Goal: Task Accomplishment & Management: Complete application form

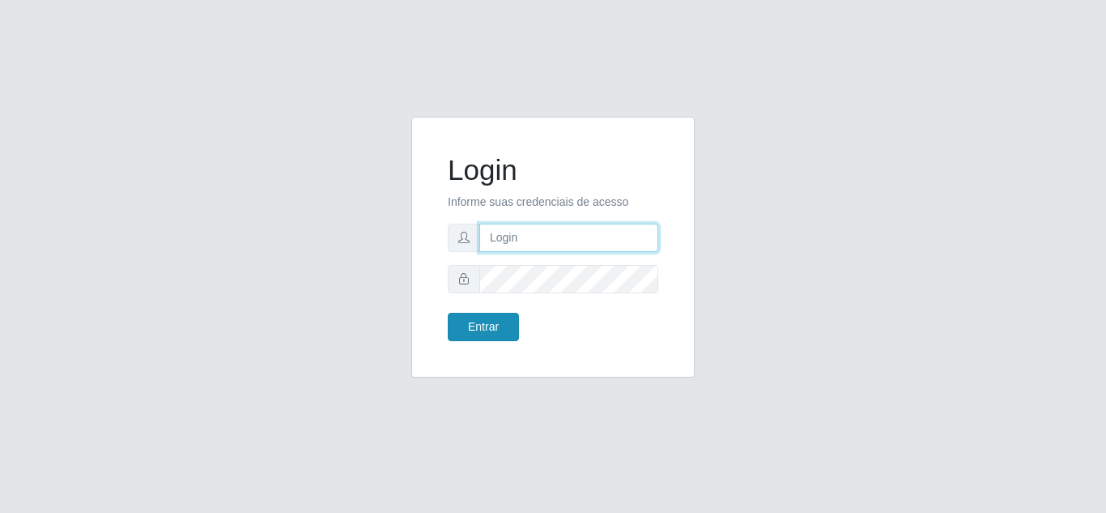
type input "honorato@bemais"
click at [500, 329] on button "Entrar" at bounding box center [483, 327] width 71 height 28
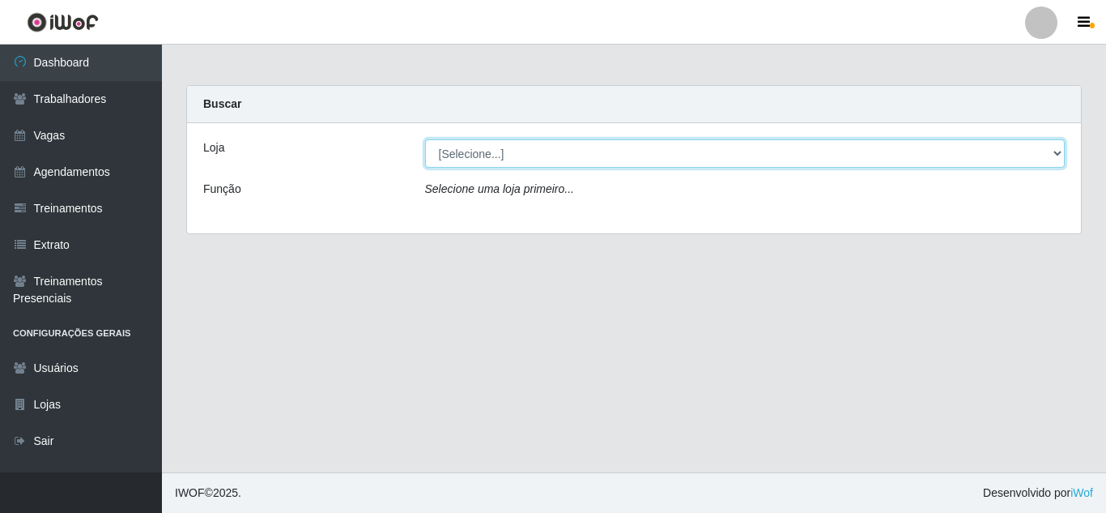
click at [533, 151] on select "[Selecione...] Bemais Supermercados - [GEOGRAPHIC_DATA]" at bounding box center [745, 153] width 640 height 28
select select "250"
click at [425, 139] on select "[Selecione...] Bemais Supermercados - [GEOGRAPHIC_DATA]" at bounding box center [745, 153] width 640 height 28
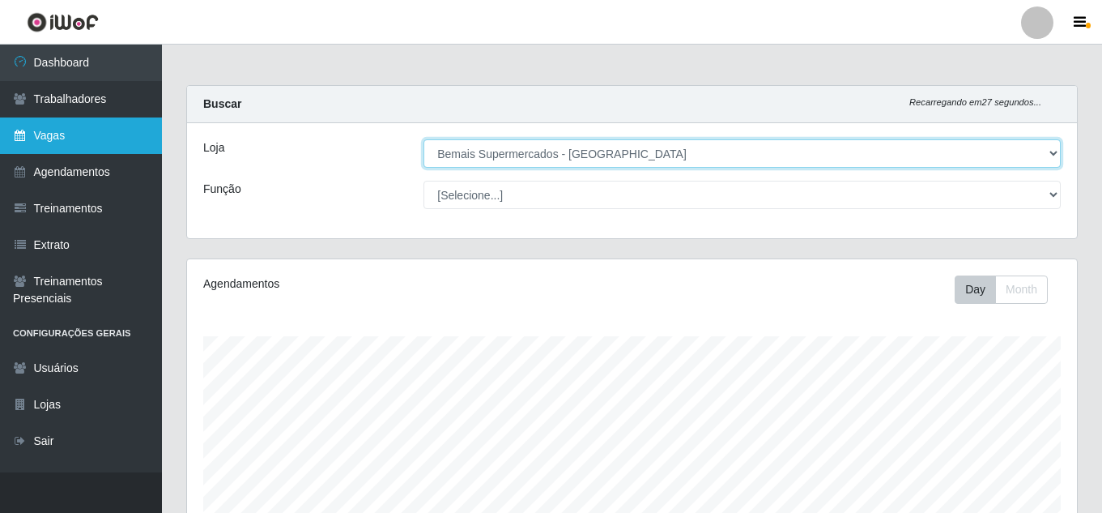
scroll to position [336, 890]
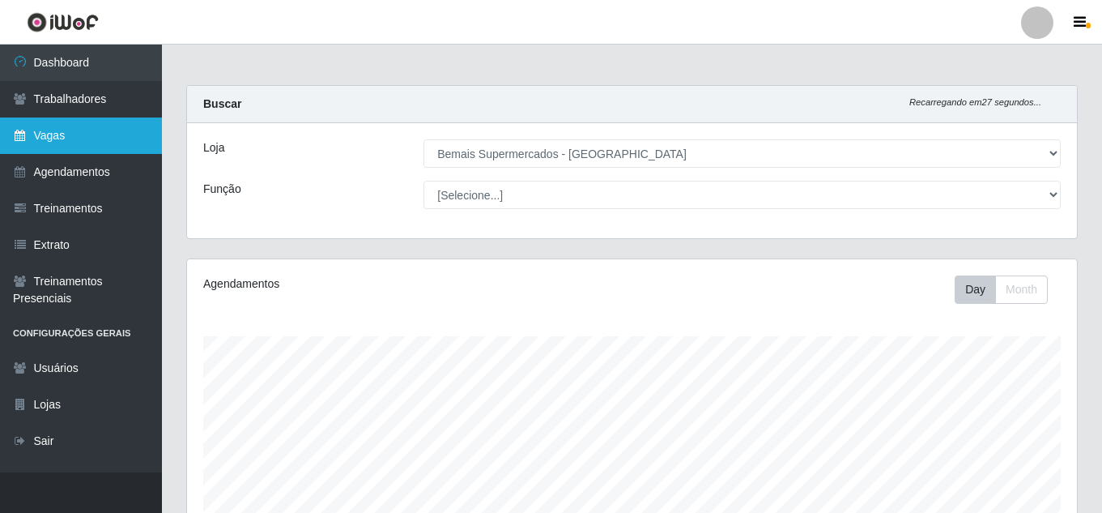
click at [104, 138] on link "Vagas" at bounding box center [81, 135] width 162 height 36
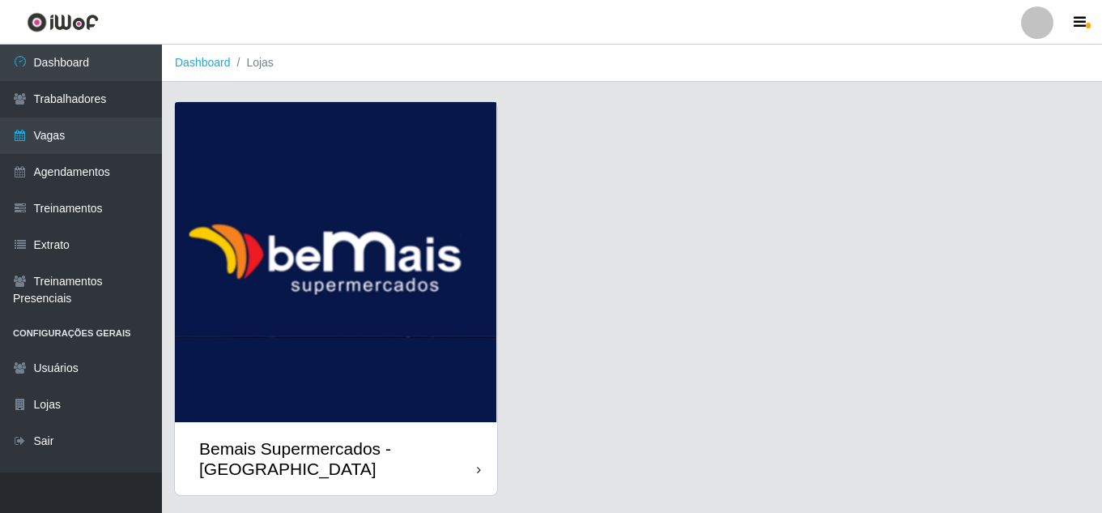
click at [444, 423] on div "Bemais Supermercados - [GEOGRAPHIC_DATA]" at bounding box center [336, 458] width 322 height 73
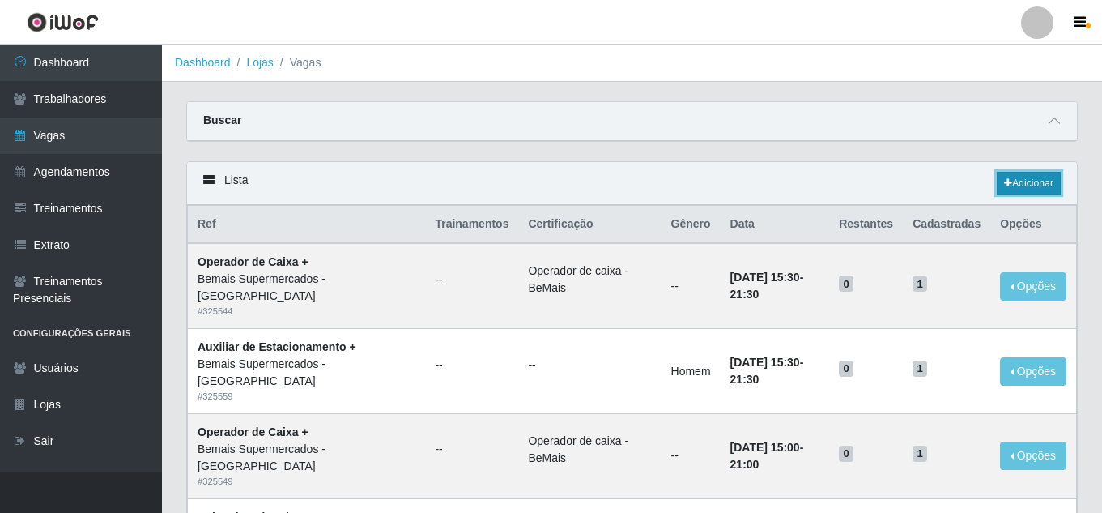
click at [1032, 179] on link "Adicionar" at bounding box center [1029, 183] width 64 height 23
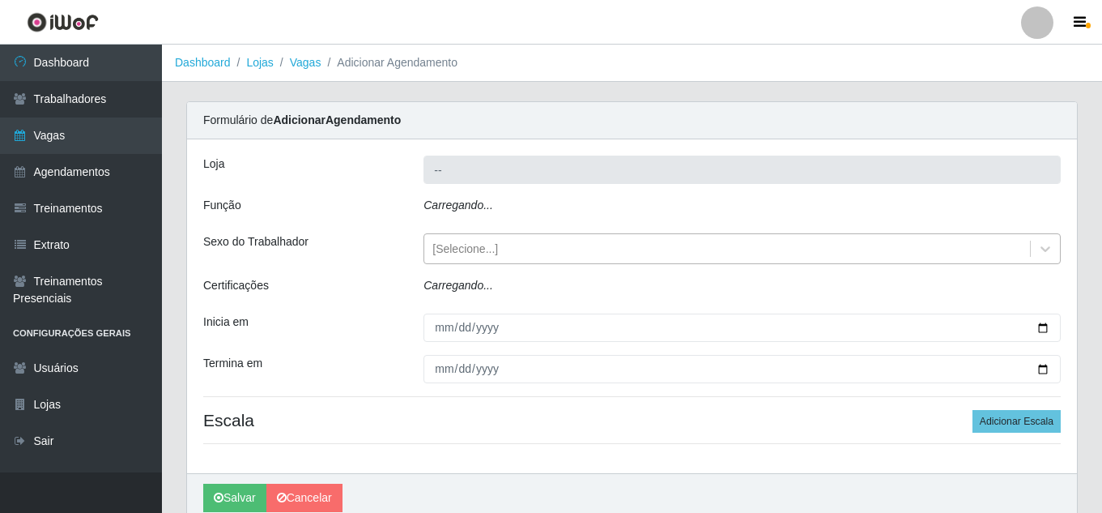
type input "Bemais Supermercados - [GEOGRAPHIC_DATA]"
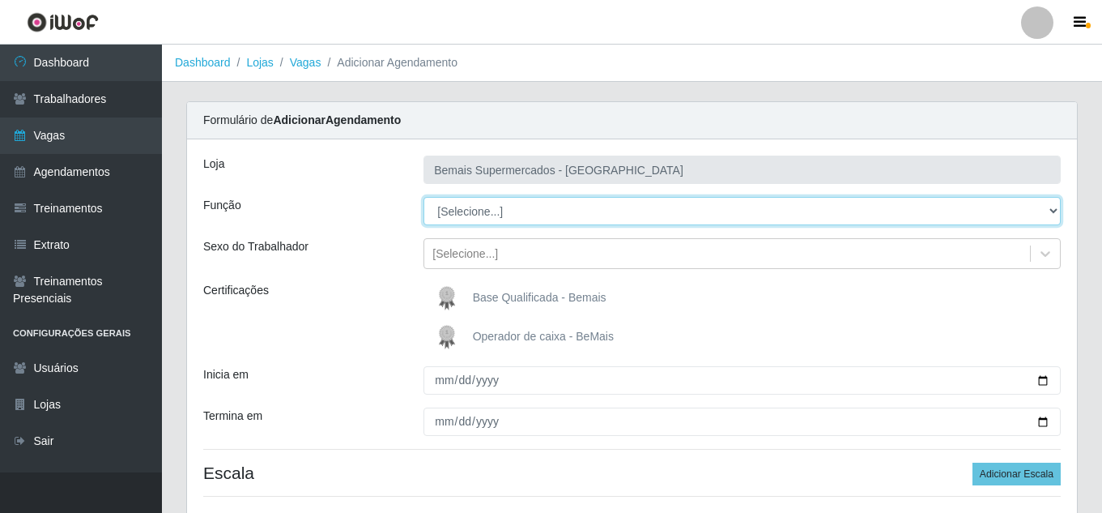
click at [512, 211] on select "[Selecione...] ASG ASG + ASG ++ Auxiliar de Estacionamento Auxiliar de Estacion…" at bounding box center [741, 211] width 637 height 28
select select "116"
click at [423, 197] on select "[Selecione...] ASG ASG + ASG ++ Auxiliar de Estacionamento Auxiliar de Estacion…" at bounding box center [741, 211] width 637 height 28
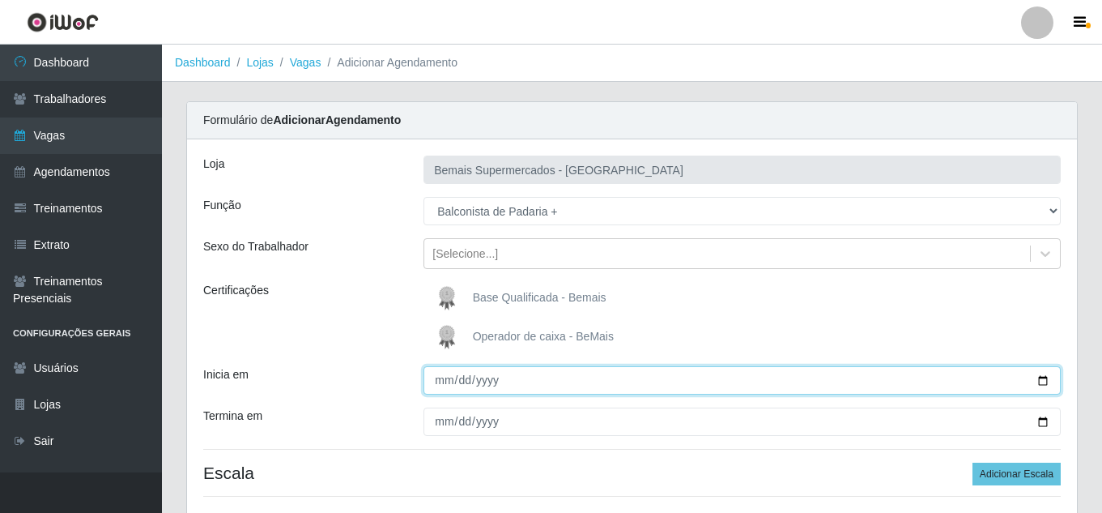
click at [1041, 379] on input "Inicia em" at bounding box center [741, 380] width 637 height 28
type input "[DATE]"
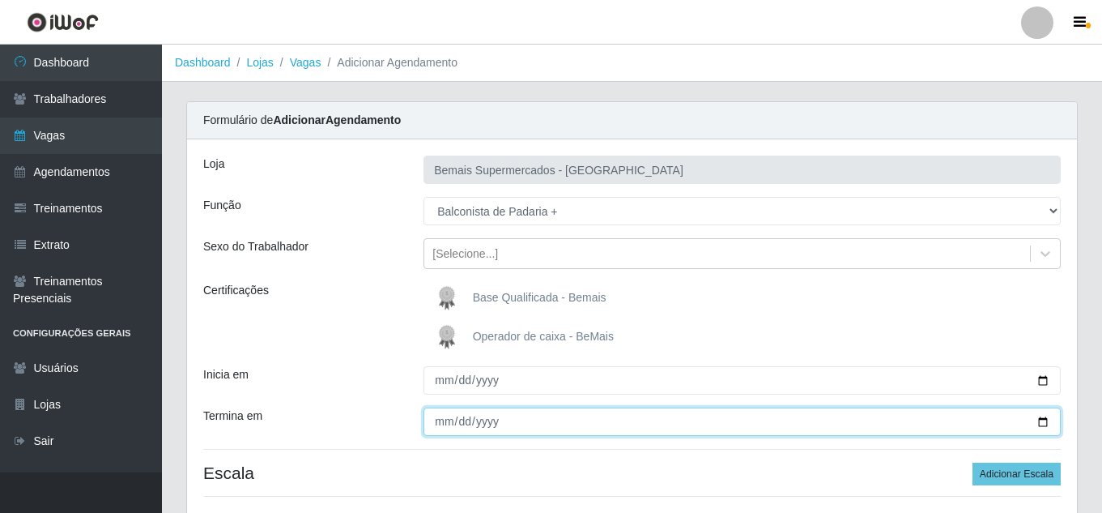
click at [1044, 422] on input "Termina em" at bounding box center [741, 421] width 637 height 28
type input "[DATE]"
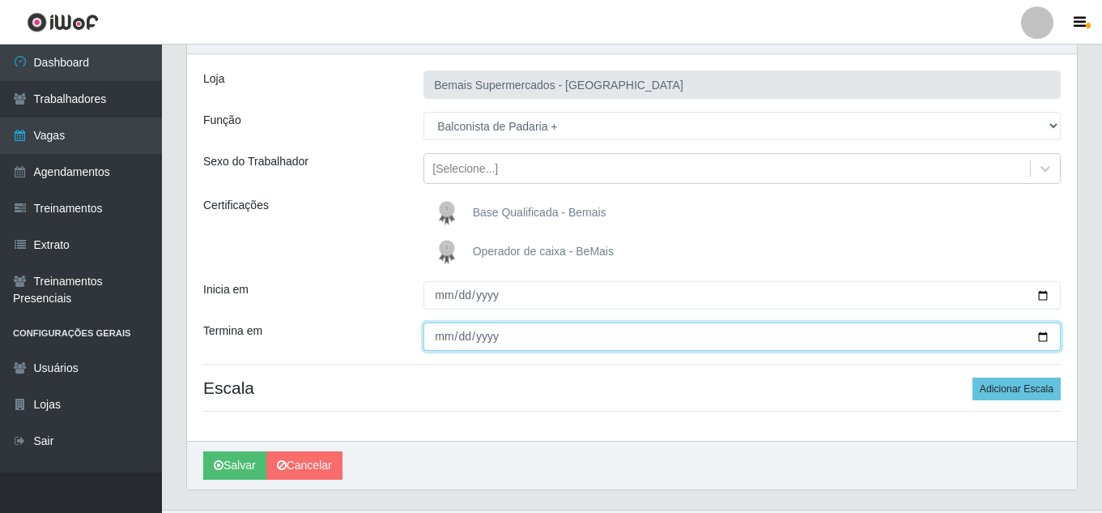
scroll to position [122, 0]
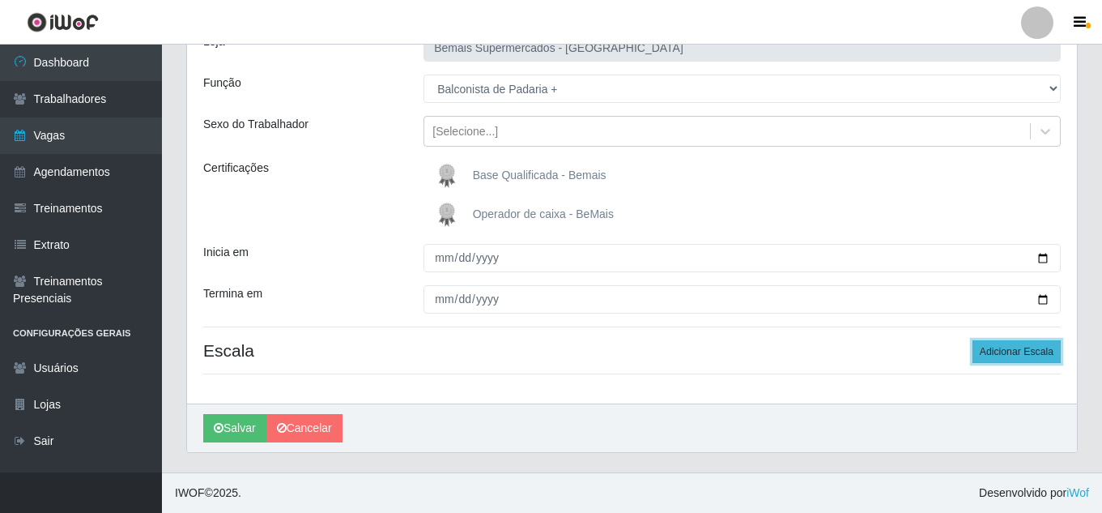
click at [1020, 344] on button "Adicionar Escala" at bounding box center [1016, 351] width 88 height 23
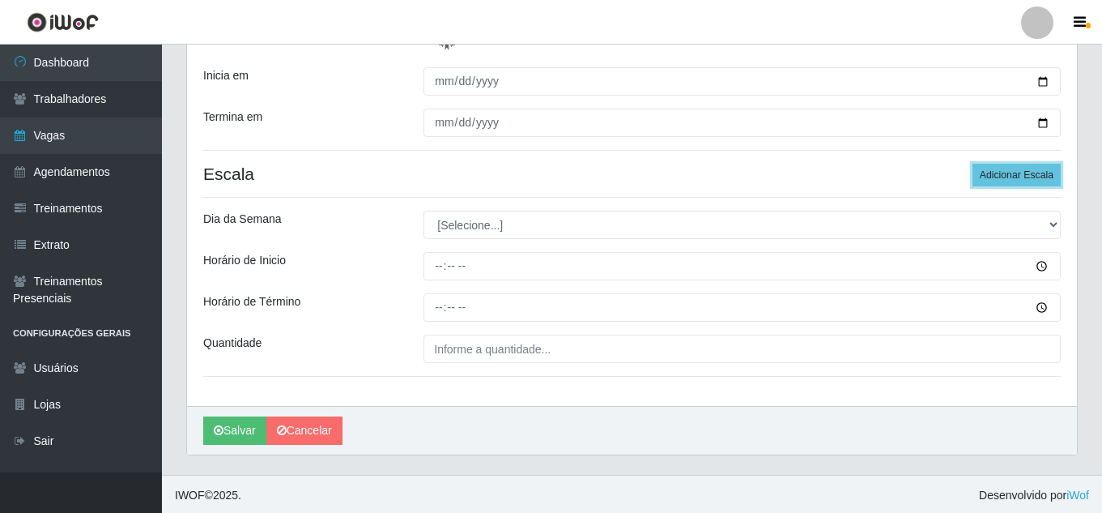
scroll to position [301, 0]
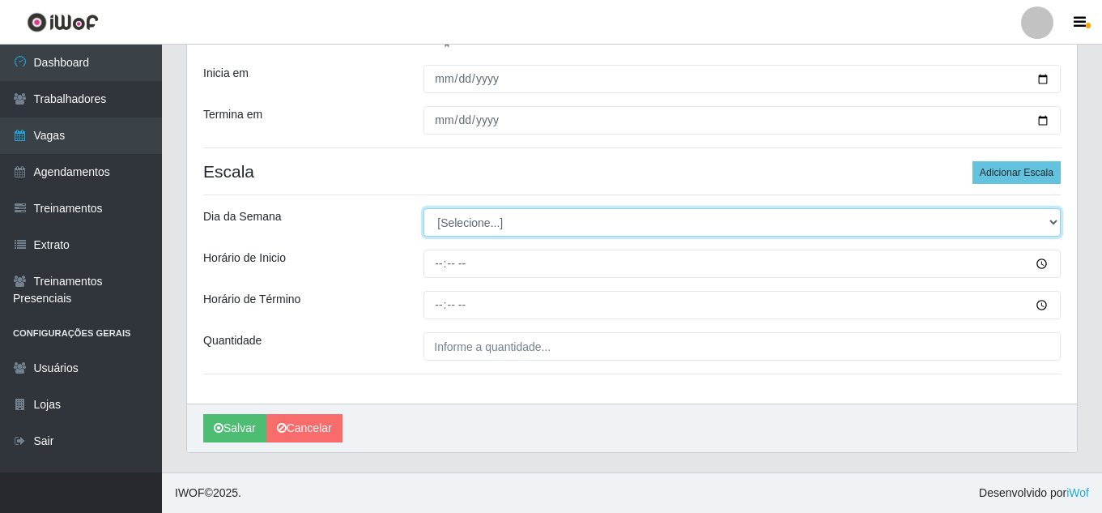
click at [485, 222] on select "[Selecione...] Segunda Terça Quarta Quinta Sexta Sábado Domingo" at bounding box center [741, 222] width 637 height 28
select select "0"
click at [423, 208] on select "[Selecione...] Segunda Terça Quarta Quinta Sexta Sábado Domingo" at bounding box center [741, 222] width 637 height 28
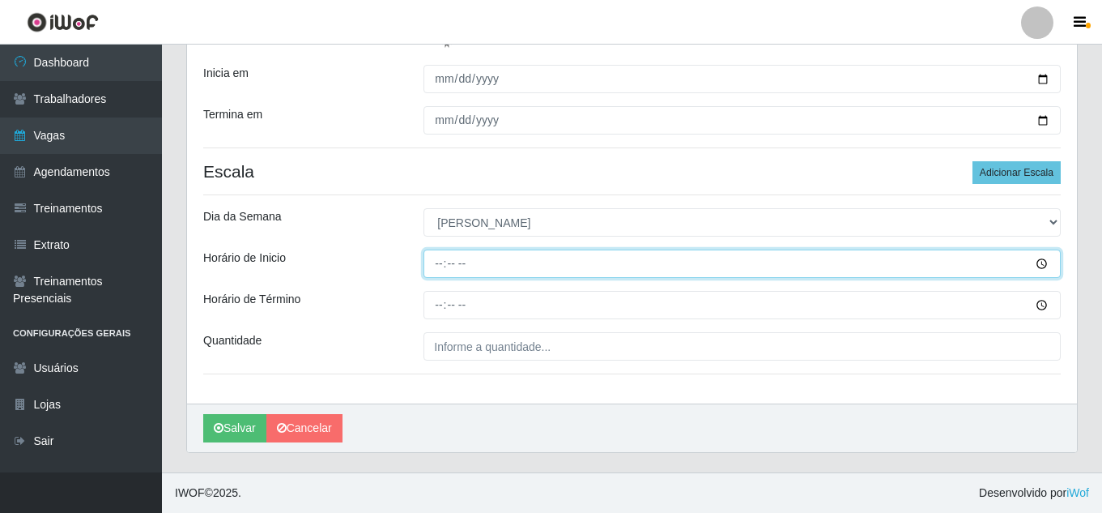
click at [443, 265] on input "Horário de Inicio" at bounding box center [741, 263] width 637 height 28
type input "08:00"
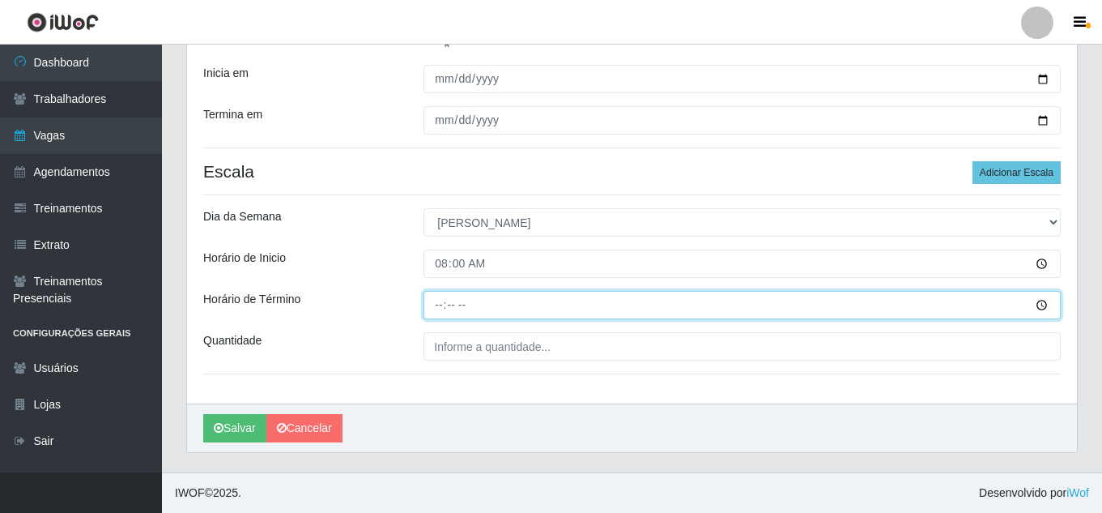
click at [441, 302] on input "Horário de Término" at bounding box center [741, 305] width 637 height 28
type input "14:00"
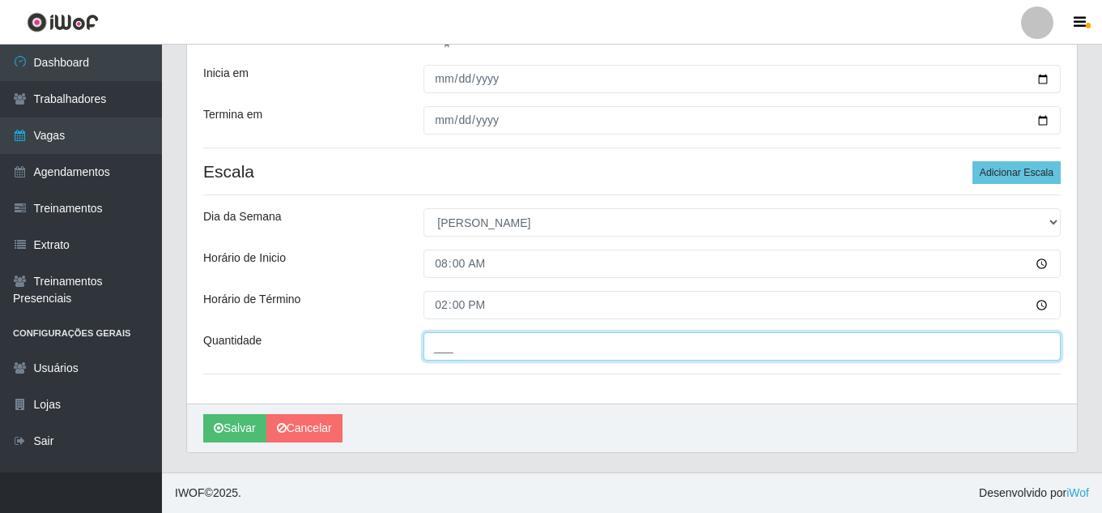
click at [496, 349] on input "___" at bounding box center [741, 346] width 637 height 28
type input "1__"
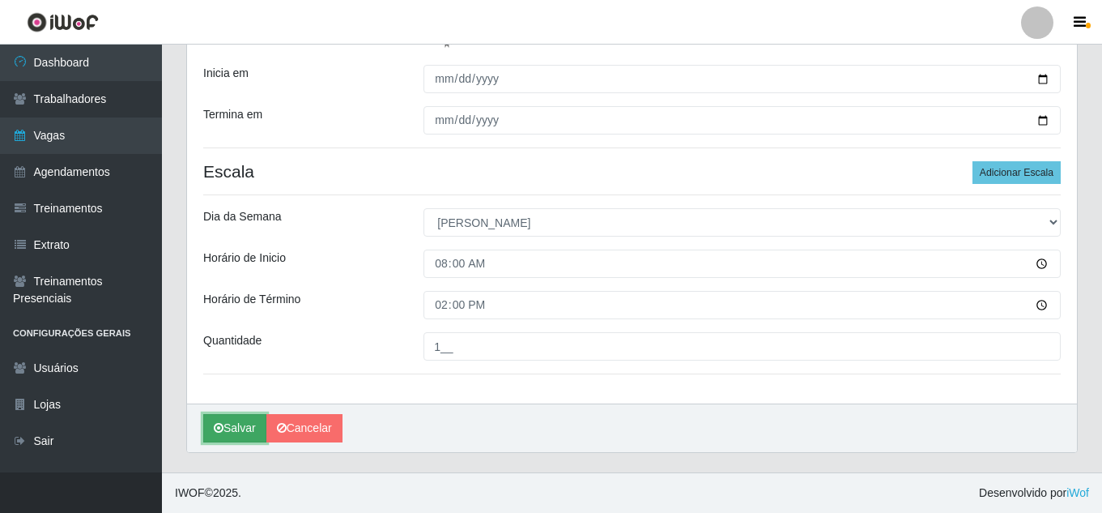
click at [246, 431] on button "Salvar" at bounding box center [234, 428] width 63 height 28
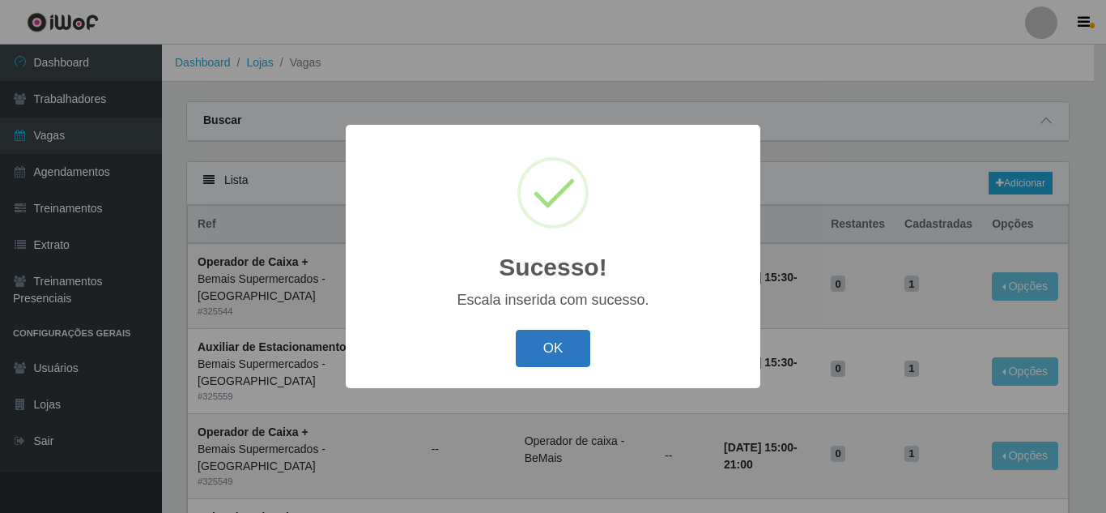
click at [538, 341] on button "OK" at bounding box center [553, 349] width 75 height 38
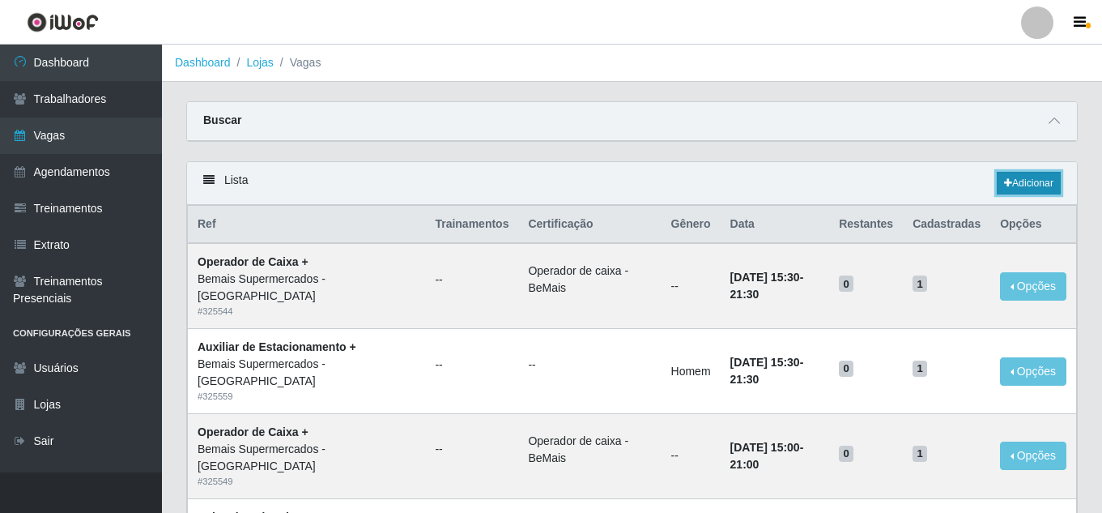
click at [1047, 181] on link "Adicionar" at bounding box center [1029, 183] width 64 height 23
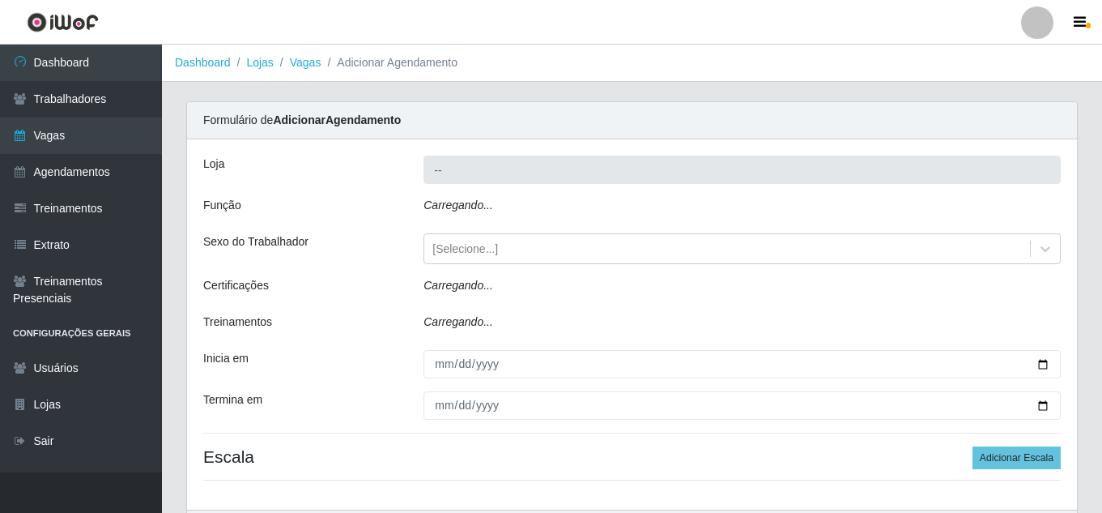
type input "Bemais Supermercados - [GEOGRAPHIC_DATA]"
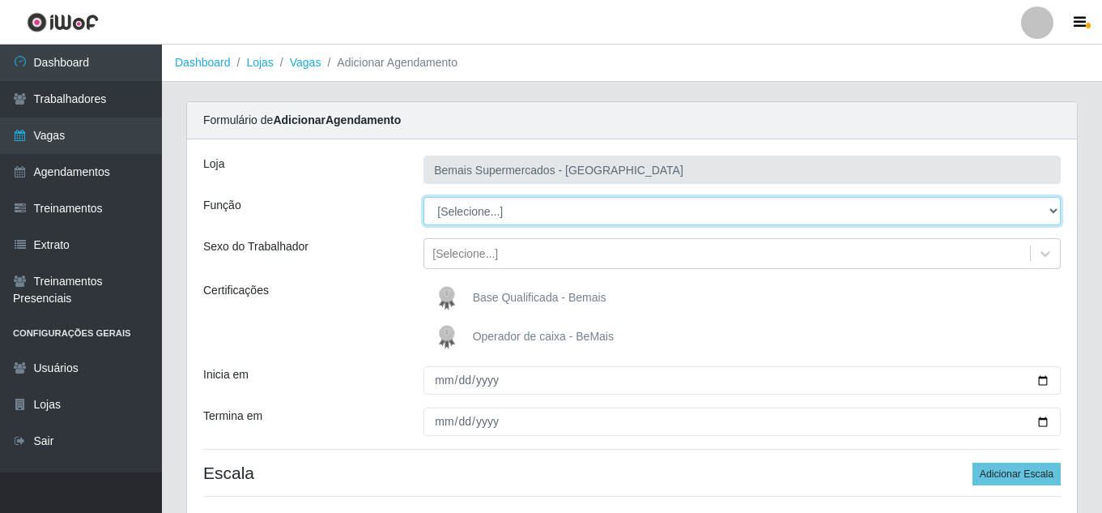
click at [490, 213] on select "[Selecione...] ASG ASG + ASG ++ Auxiliar de Estacionamento Auxiliar de Estacion…" at bounding box center [741, 211] width 637 height 28
select select "116"
click at [423, 197] on select "[Selecione...] ASG ASG + ASG ++ Auxiliar de Estacionamento Auxiliar de Estacion…" at bounding box center [741, 211] width 637 height 28
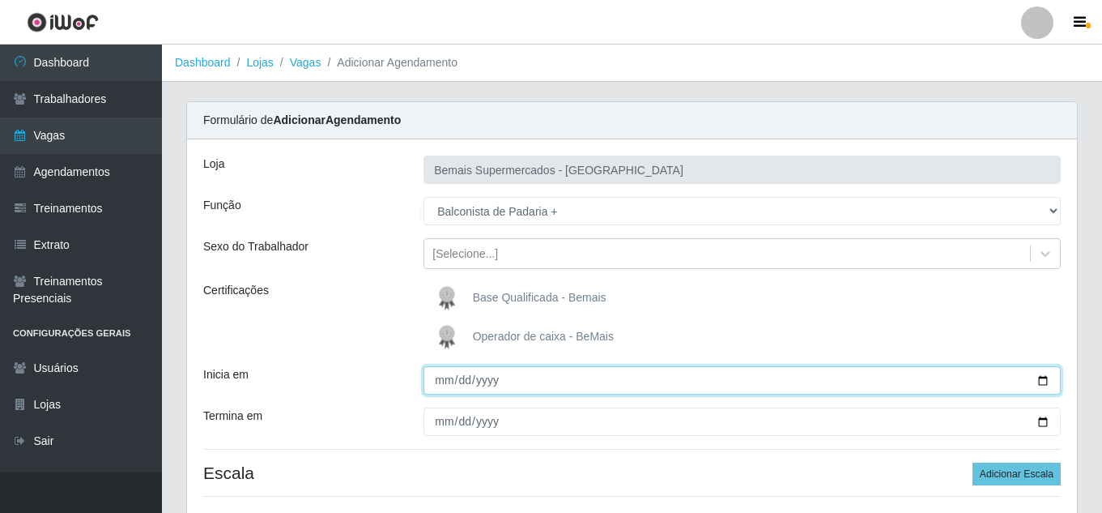
click at [439, 380] on input "Inicia em" at bounding box center [741, 380] width 637 height 28
type input "[DATE]"
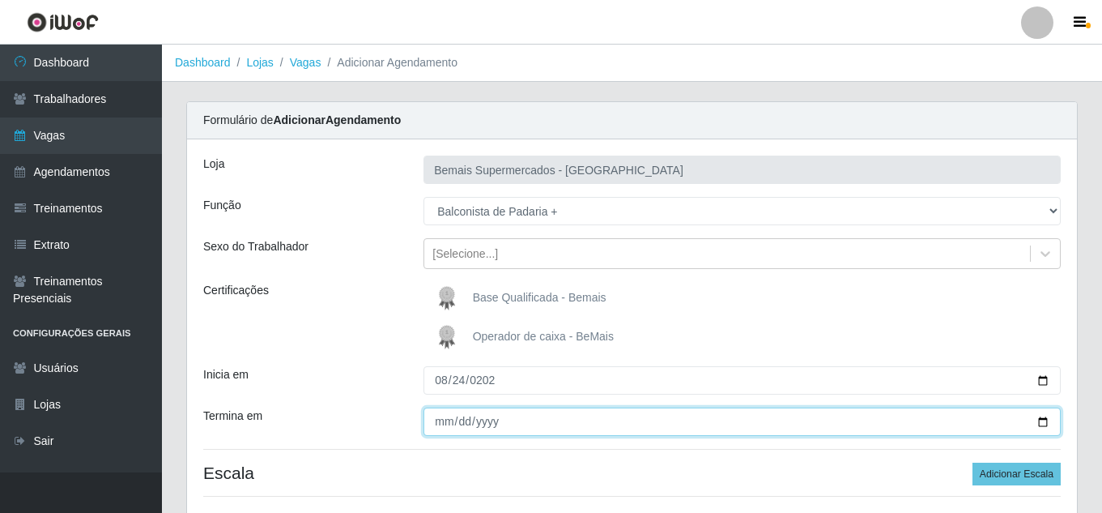
click at [440, 422] on input "Termina em" at bounding box center [741, 421] width 637 height 28
click at [1040, 423] on input "Termina em" at bounding box center [741, 421] width 637 height 28
type input "[DATE]"
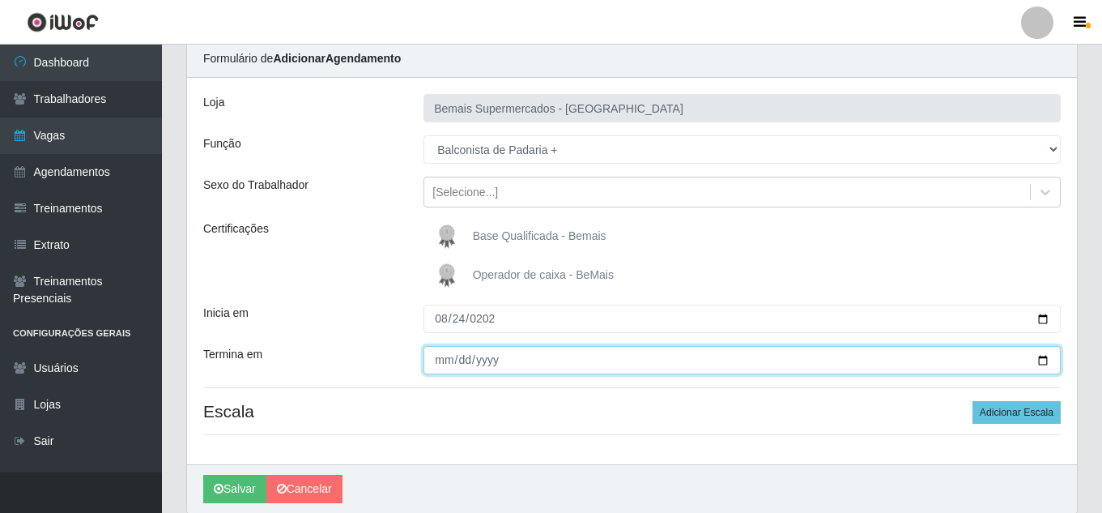
scroll to position [122, 0]
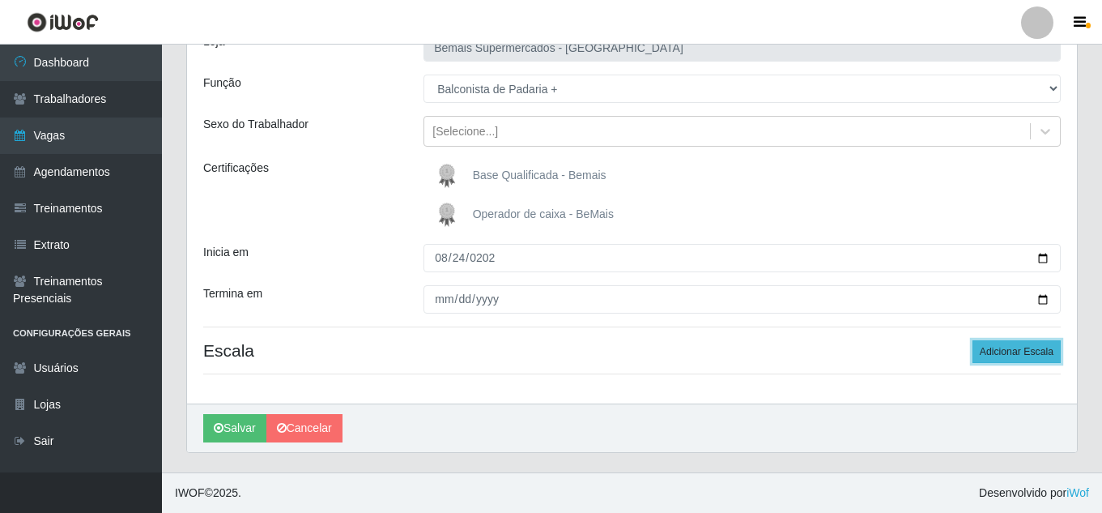
click at [1023, 347] on button "Adicionar Escala" at bounding box center [1016, 351] width 88 height 23
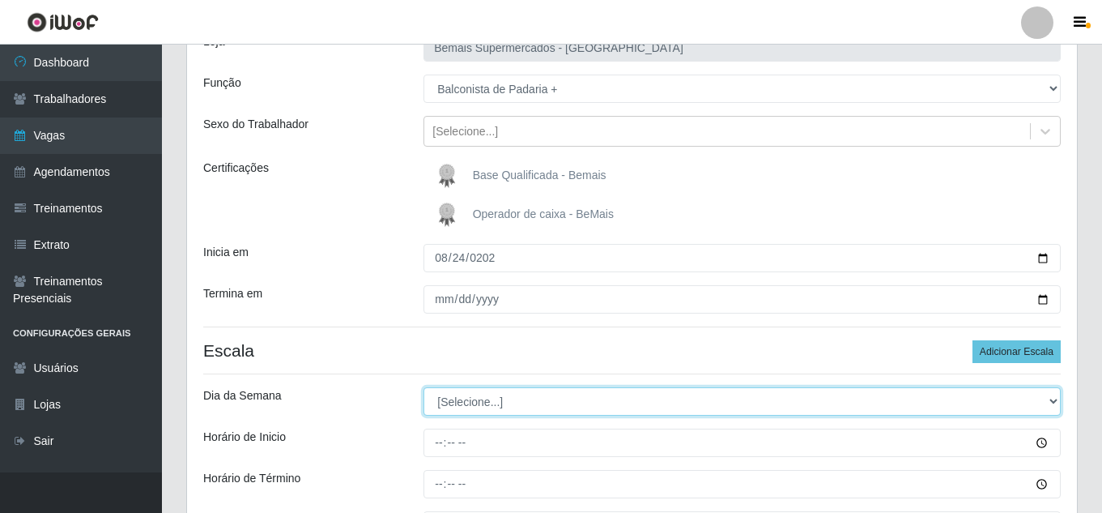
click at [501, 399] on select "[Selecione...] Segunda Terça Quarta Quinta Sexta Sábado Domingo" at bounding box center [741, 401] width 637 height 28
select select "0"
click at [423, 387] on select "[Selecione...] Segunda Terça Quarta Quinta Sexta Sábado Domingo" at bounding box center [741, 401] width 637 height 28
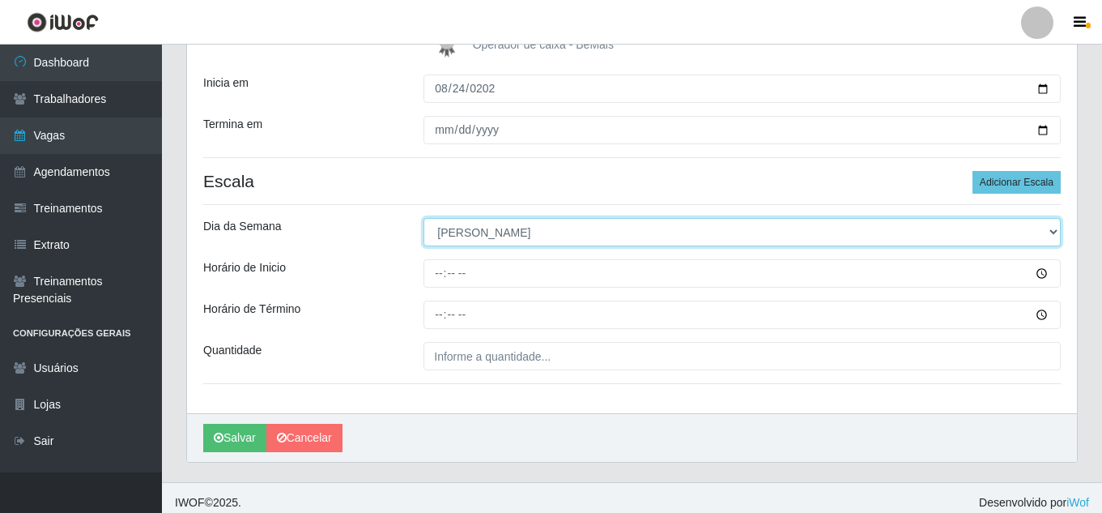
scroll to position [301, 0]
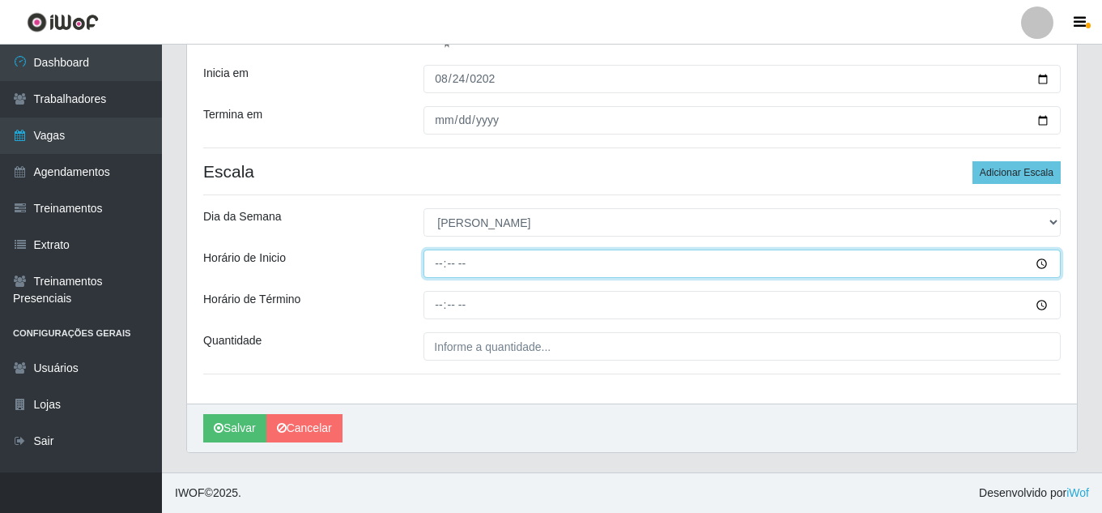
click at [442, 262] on input "Horário de Inicio" at bounding box center [741, 263] width 637 height 28
type input "15:00"
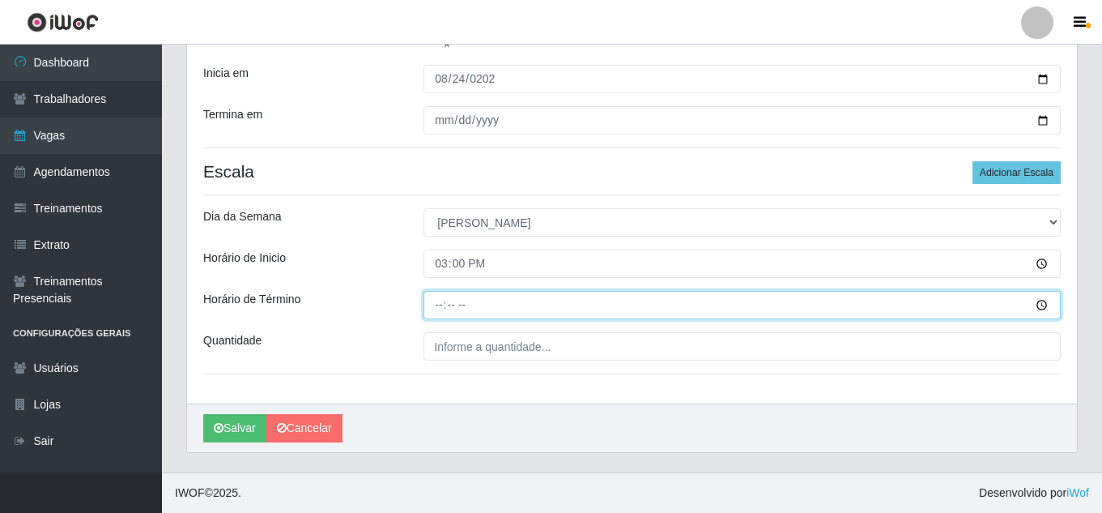
click at [439, 303] on input "Horário de Término" at bounding box center [741, 305] width 637 height 28
type input "21:00"
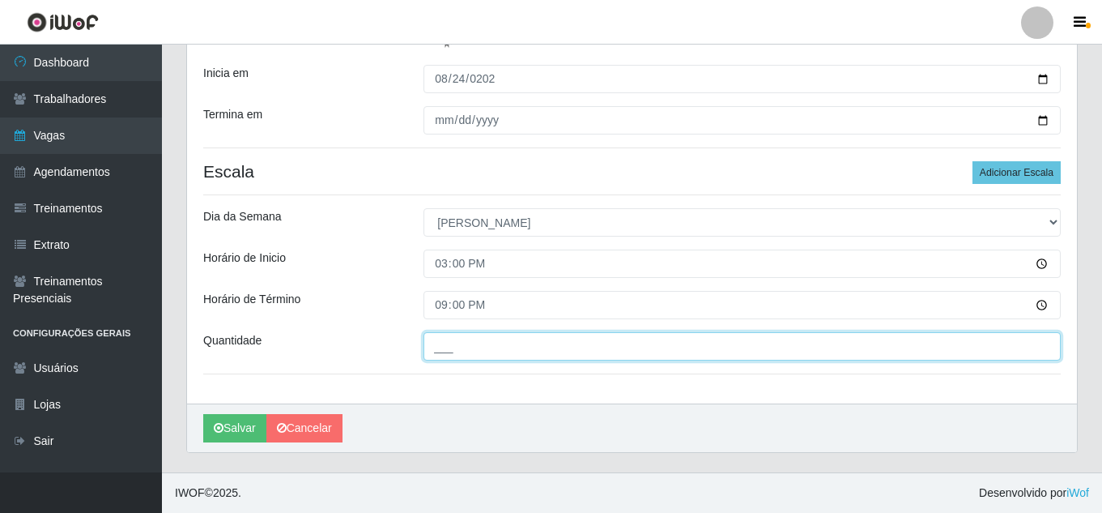
click at [497, 342] on input "___" at bounding box center [741, 346] width 637 height 28
type input "1__"
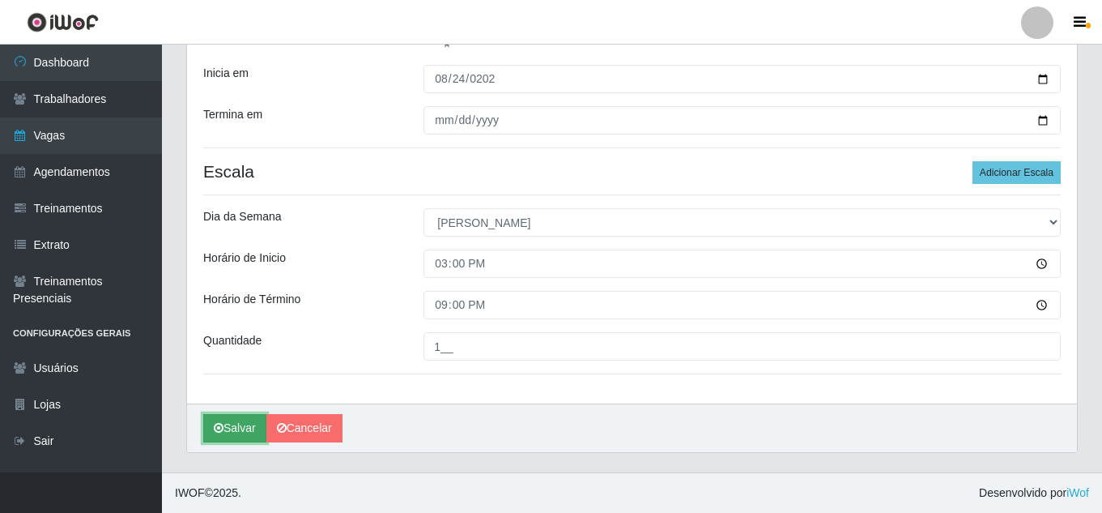
click at [250, 427] on button "Salvar" at bounding box center [234, 428] width 63 height 28
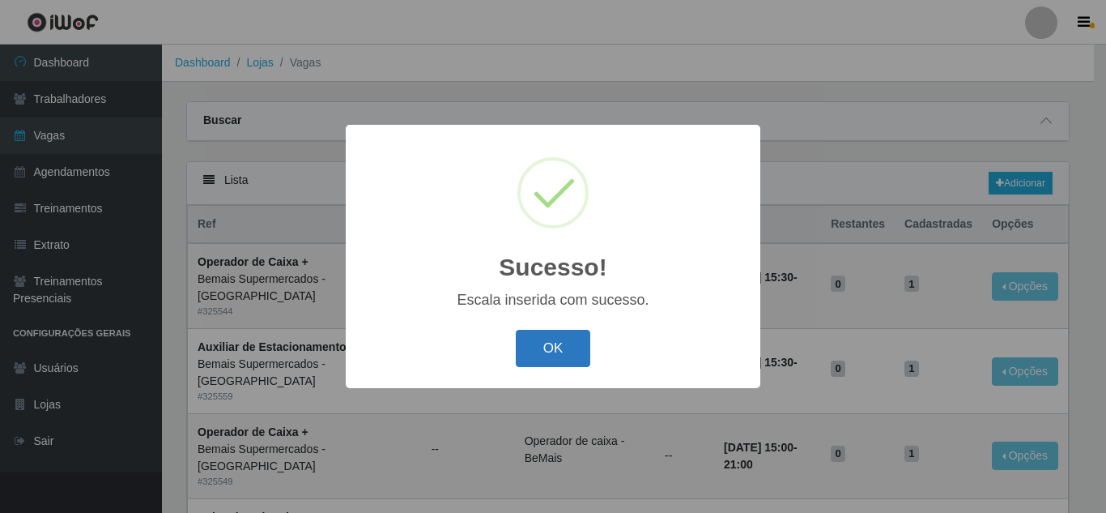
click at [542, 352] on button "OK" at bounding box center [553, 349] width 75 height 38
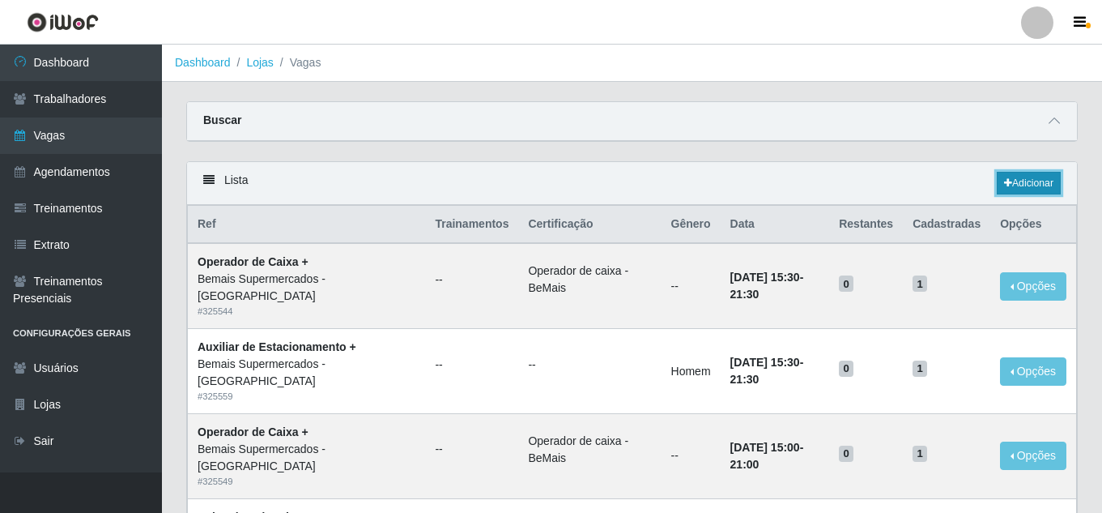
click at [1040, 181] on link "Adicionar" at bounding box center [1029, 183] width 64 height 23
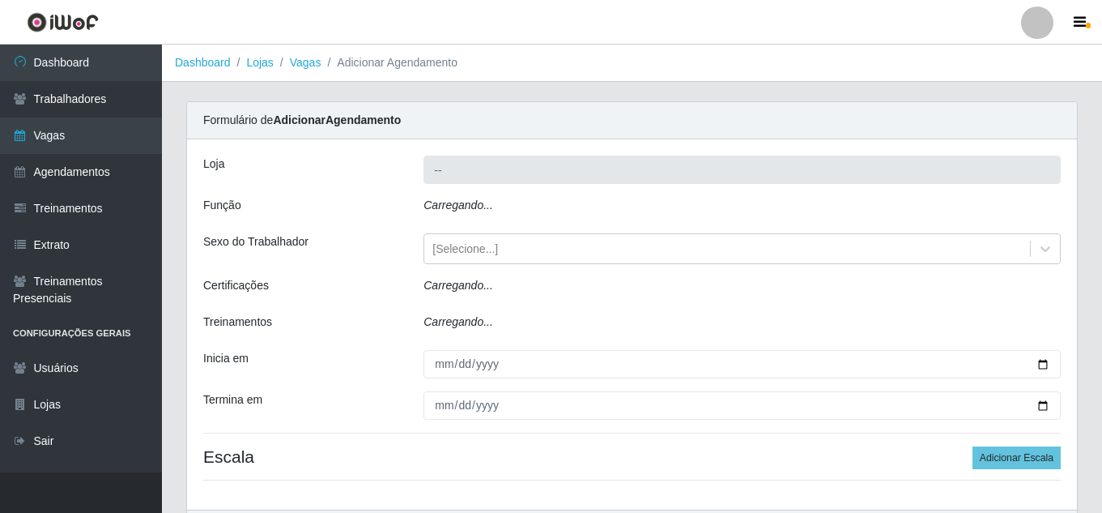
type input "Bemais Supermercados - [GEOGRAPHIC_DATA]"
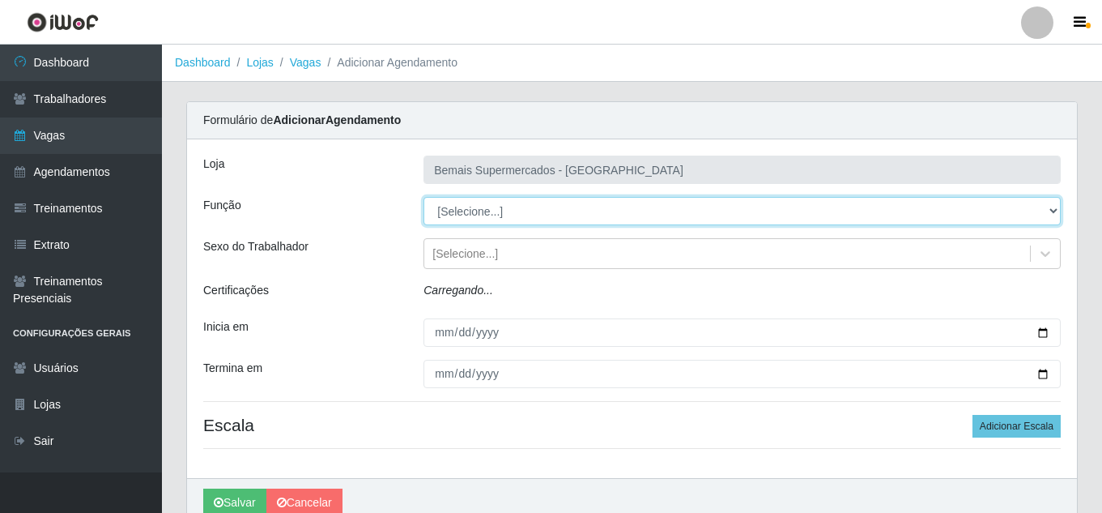
click at [508, 211] on select "[Selecione...] ASG ASG + ASG ++ Auxiliar de Estacionamento Auxiliar de Estacion…" at bounding box center [741, 211] width 637 height 28
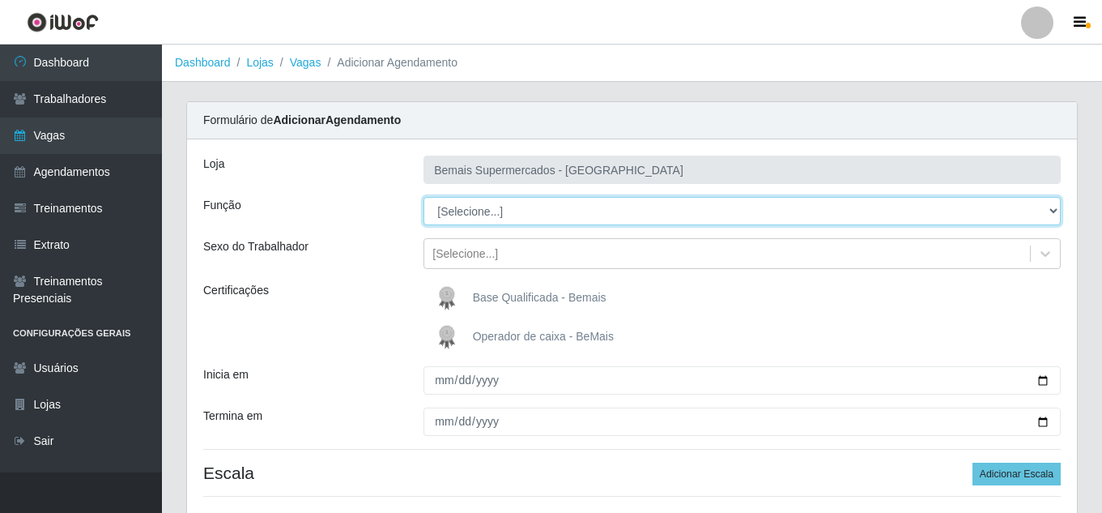
select select "116"
click at [423, 197] on select "[Selecione...] ASG ASG + ASG ++ Auxiliar de Estacionamento Auxiliar de Estacion…" at bounding box center [741, 211] width 637 height 28
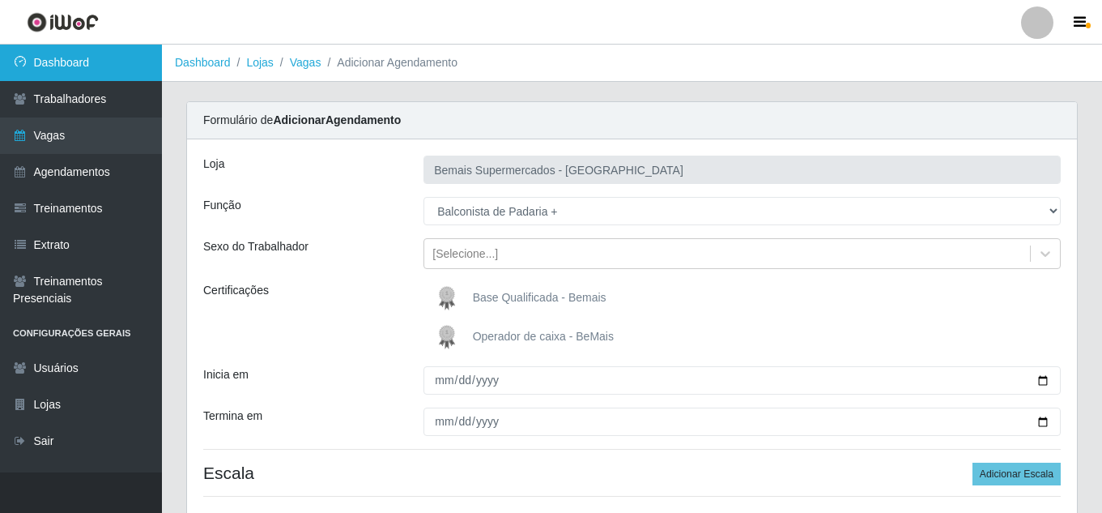
click at [116, 69] on link "Dashboard" at bounding box center [81, 63] width 162 height 36
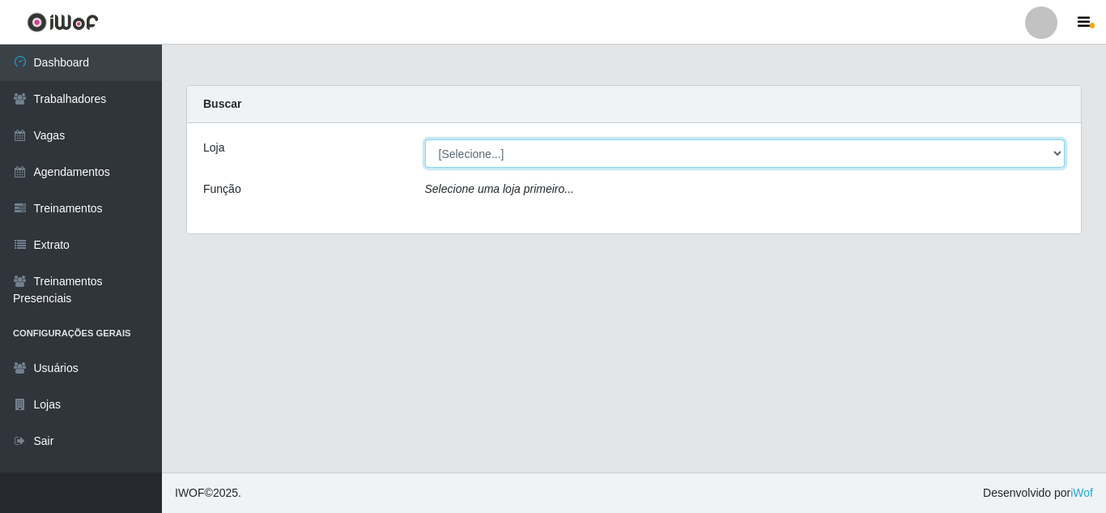
click at [558, 147] on select "[Selecione...] Bemais Supermercados - [GEOGRAPHIC_DATA]" at bounding box center [745, 153] width 640 height 28
select select "250"
click at [425, 139] on select "[Selecione...] Bemais Supermercados - [GEOGRAPHIC_DATA]" at bounding box center [745, 153] width 640 height 28
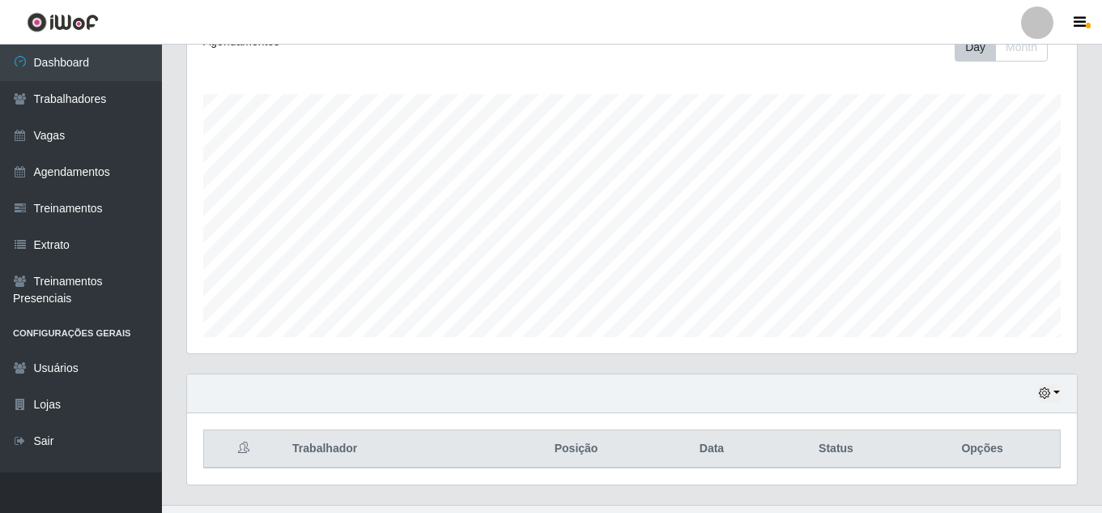
scroll to position [274, 0]
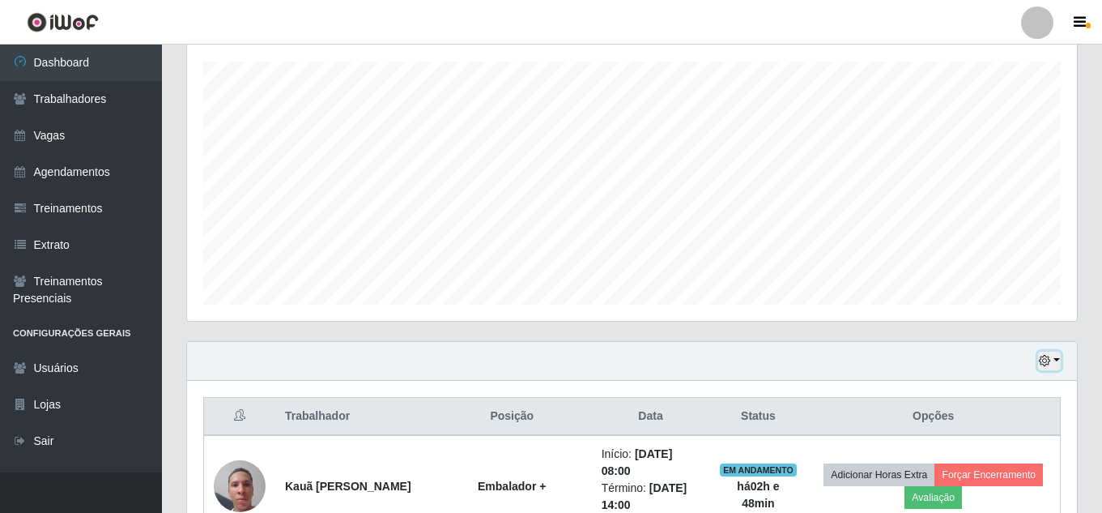
click at [1057, 359] on button "button" at bounding box center [1049, 360] width 23 height 19
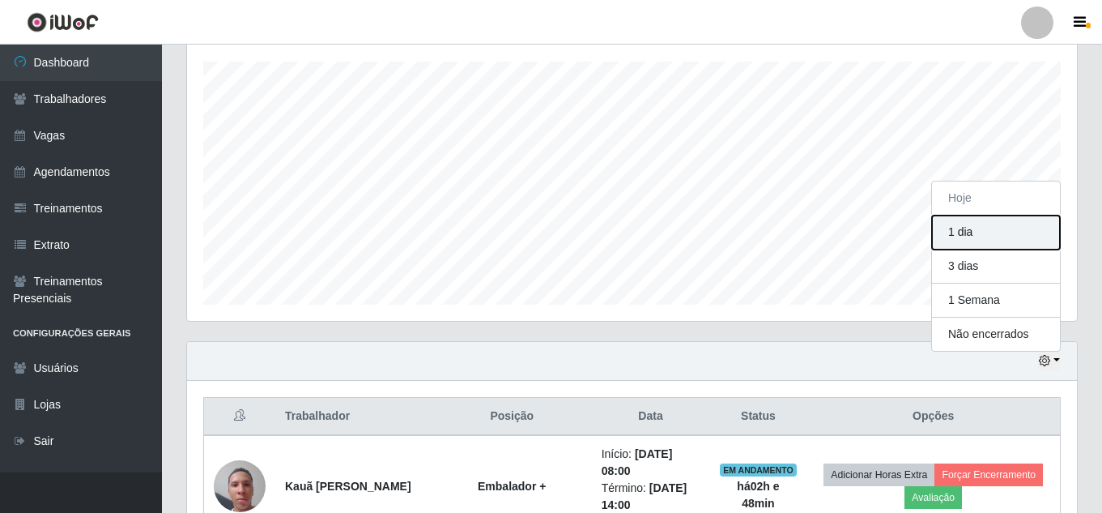
click at [959, 230] on button "1 dia" at bounding box center [996, 232] width 128 height 34
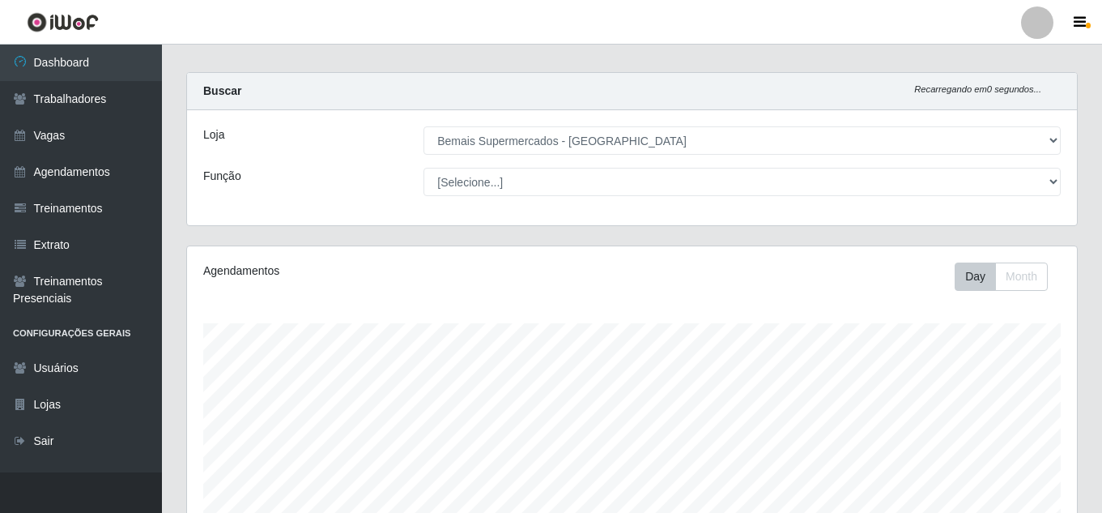
scroll to position [0, 0]
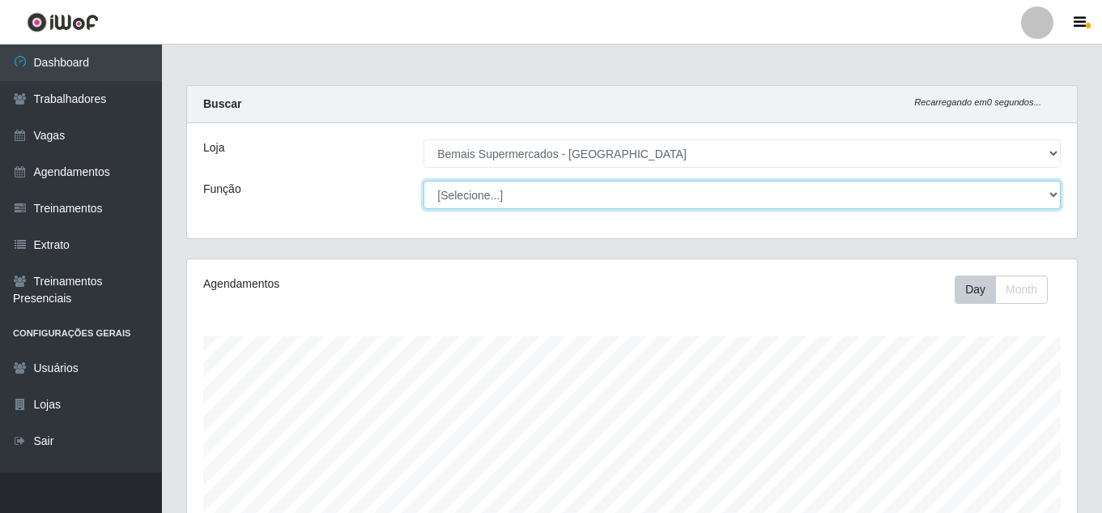
click at [510, 197] on select "[Selecione...] ASG ASG + ASG ++ Auxiliar de Estacionamento Auxiliar de Estacion…" at bounding box center [741, 195] width 637 height 28
select select "116"
click at [423, 181] on select "[Selecione...] ASG ASG + ASG ++ Auxiliar de Estacionamento Auxiliar de Estacion…" at bounding box center [741, 195] width 637 height 28
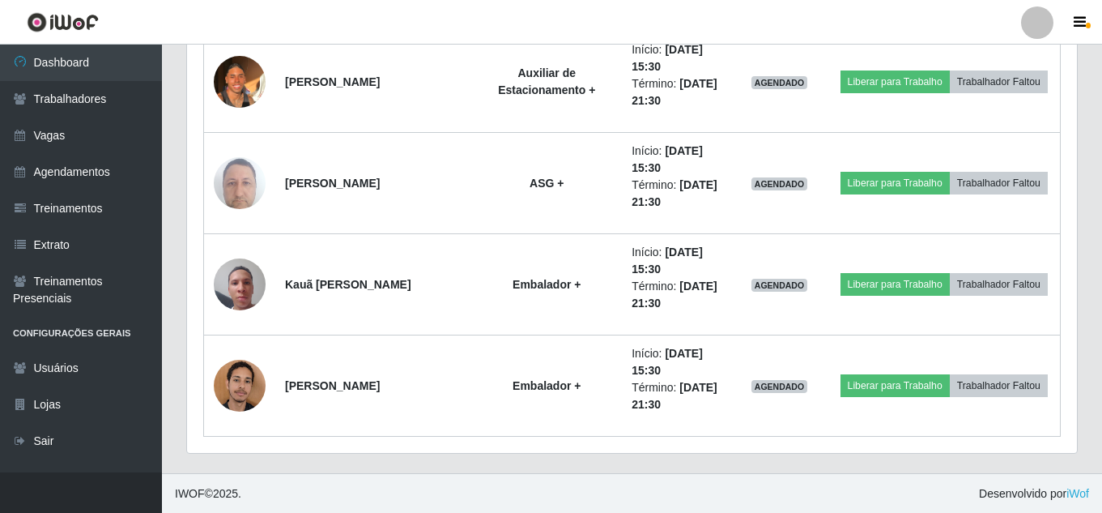
scroll to position [3513, 0]
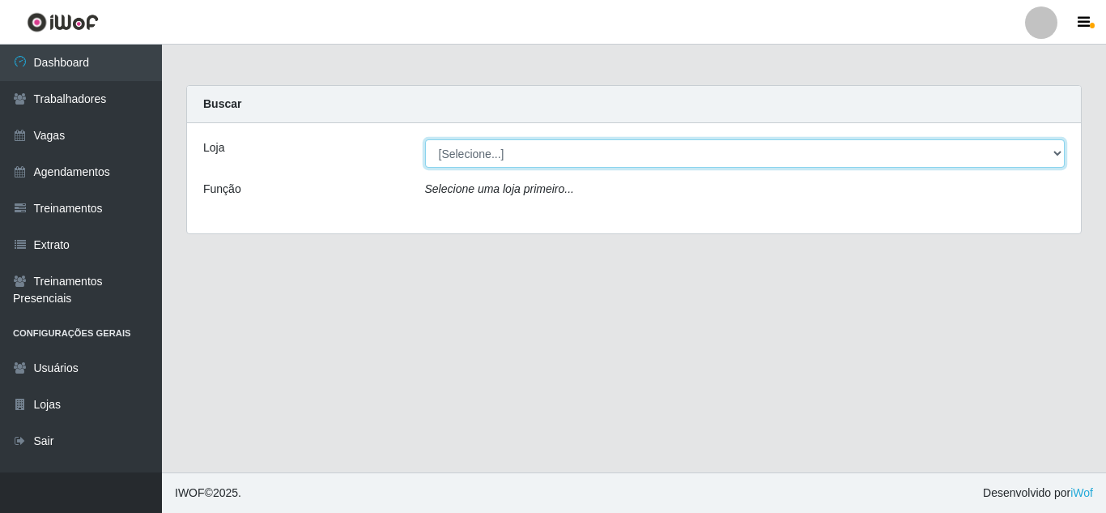
click at [546, 157] on select "[Selecione...] Bemais Supermercados - [GEOGRAPHIC_DATA]" at bounding box center [745, 153] width 640 height 28
select select "250"
click at [425, 139] on select "[Selecione...] Bemais Supermercados - [GEOGRAPHIC_DATA]" at bounding box center [745, 153] width 640 height 28
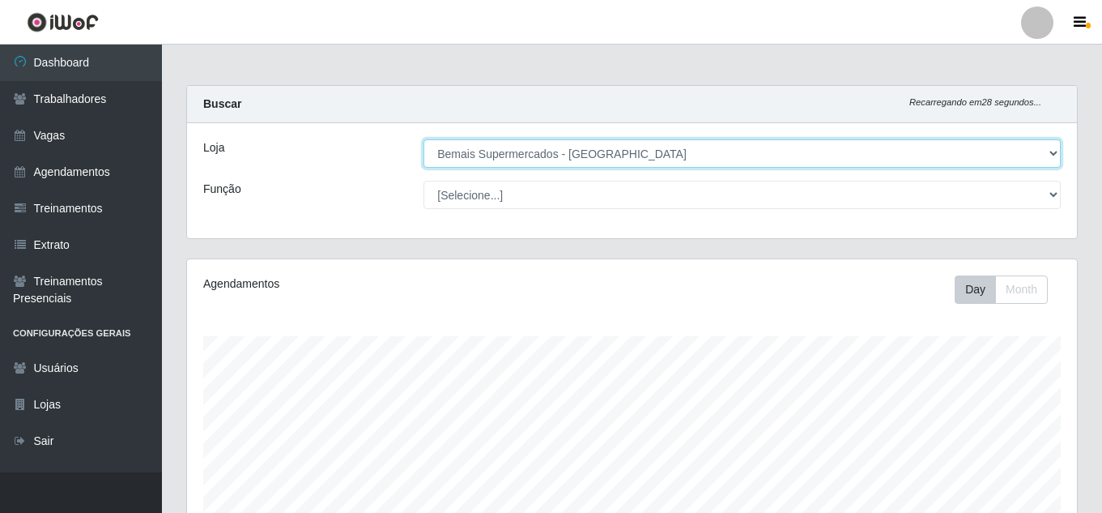
scroll to position [336, 890]
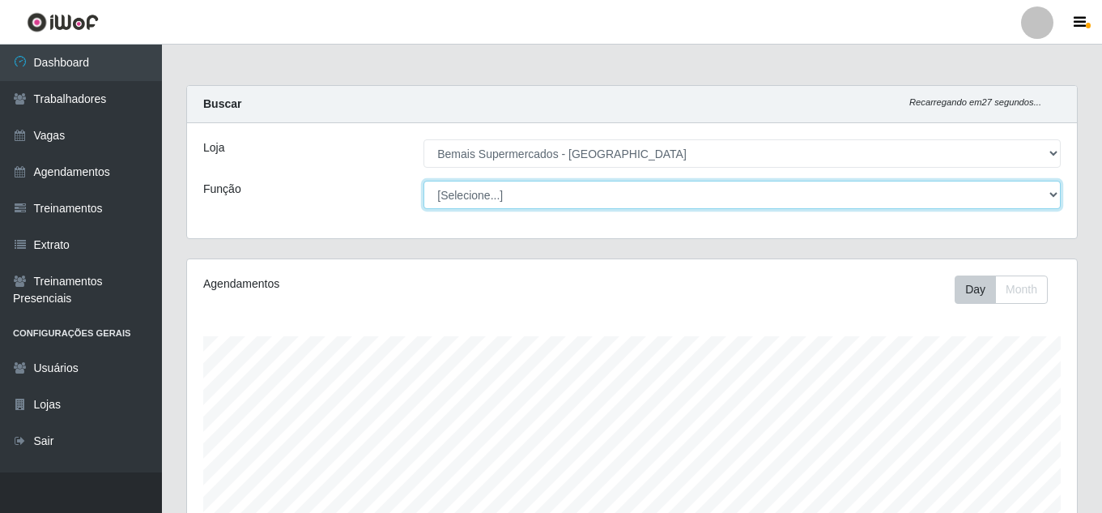
click at [539, 195] on select "[Selecione...] ASG ASG + ASG ++ Auxiliar de Estacionamento Auxiliar de Estacion…" at bounding box center [741, 195] width 637 height 28
select select "116"
click at [423, 181] on select "[Selecione...] ASG ASG + ASG ++ Auxiliar de Estacionamento Auxiliar de Estacion…" at bounding box center [741, 195] width 637 height 28
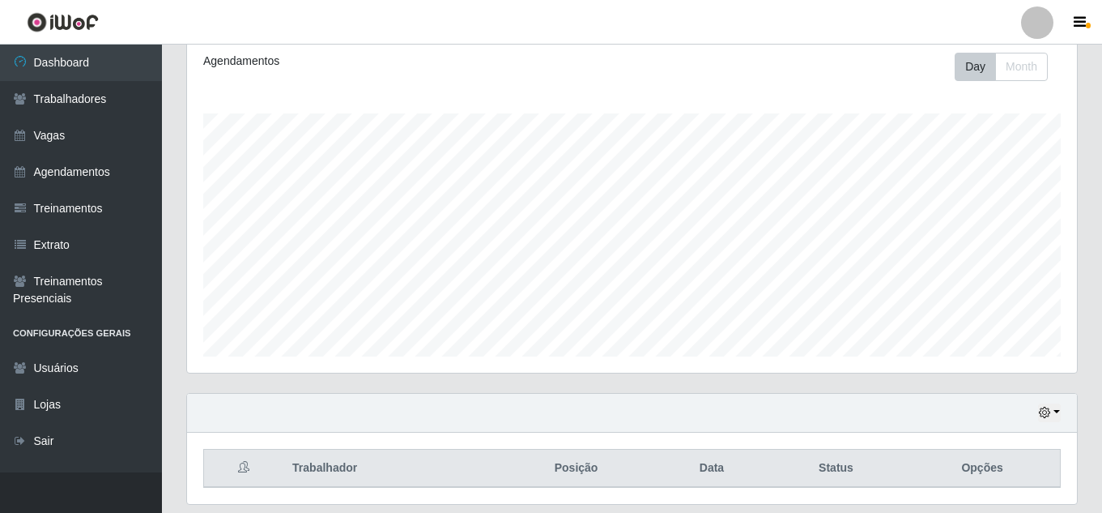
scroll to position [274, 0]
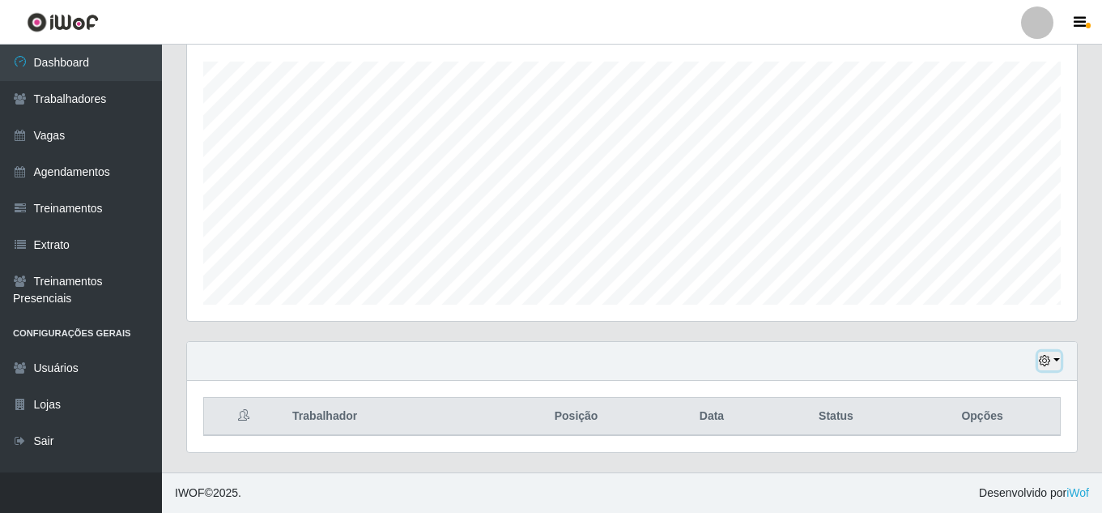
click at [1057, 357] on button "button" at bounding box center [1049, 360] width 23 height 19
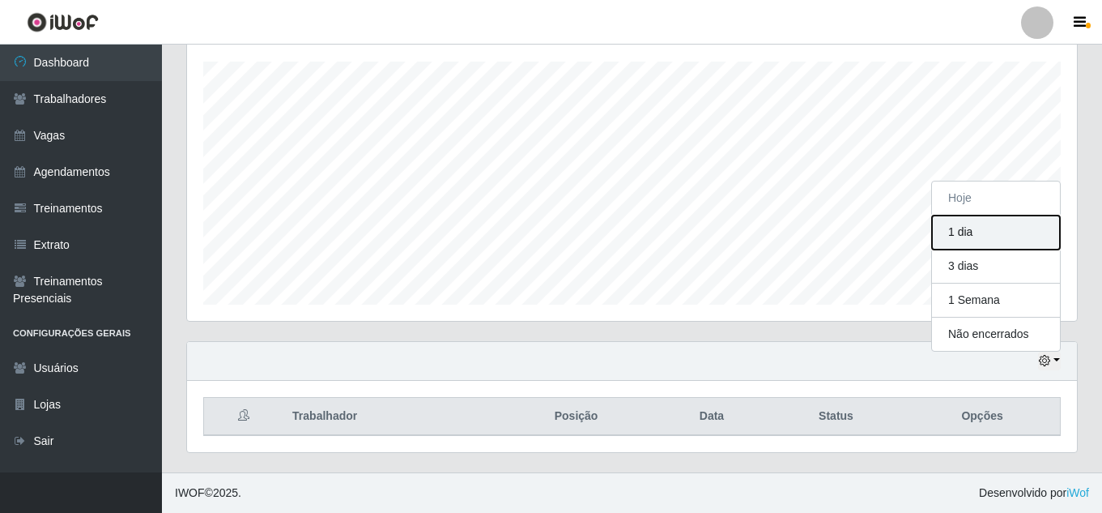
click at [986, 235] on button "1 dia" at bounding box center [996, 232] width 128 height 34
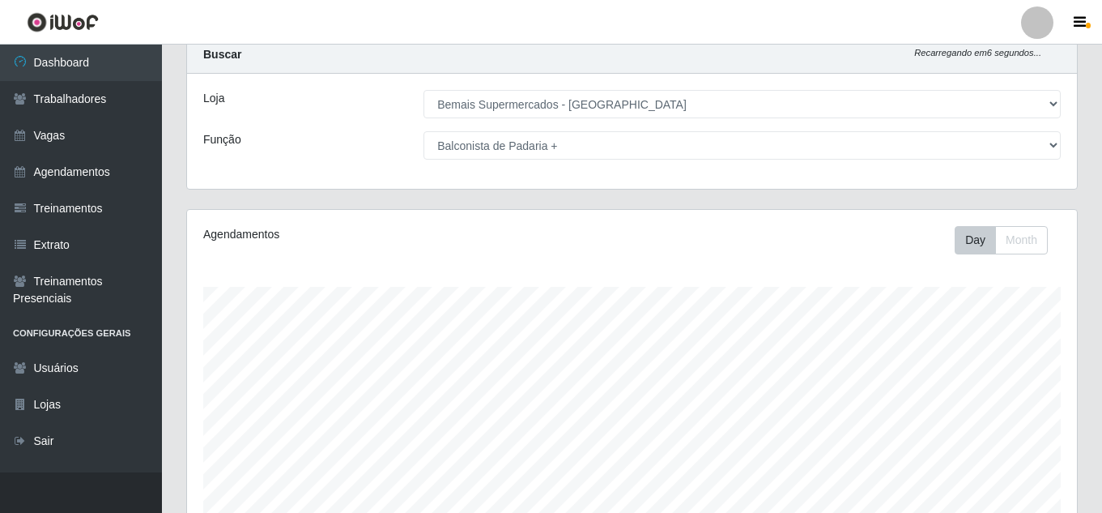
scroll to position [32, 0]
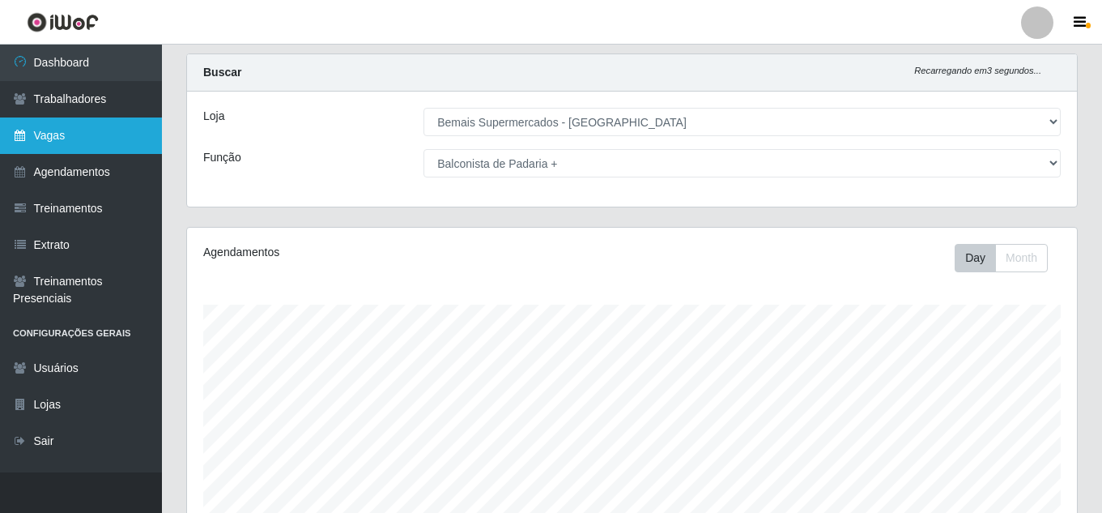
click at [94, 133] on link "Vagas" at bounding box center [81, 135] width 162 height 36
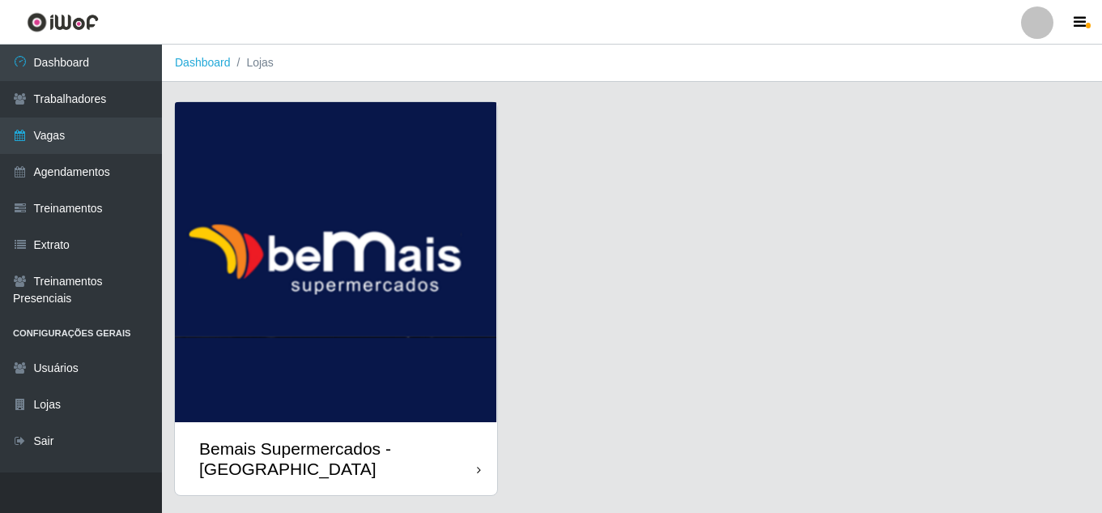
click at [461, 425] on div "Bemais Supermercados - [GEOGRAPHIC_DATA]" at bounding box center [336, 458] width 322 height 73
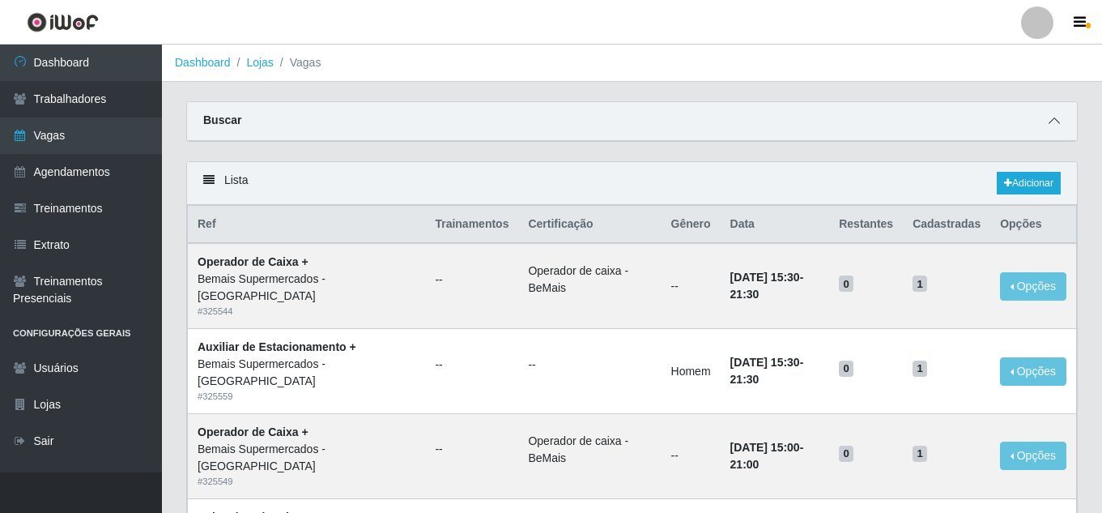
click at [1053, 121] on icon at bounding box center [1054, 120] width 11 height 11
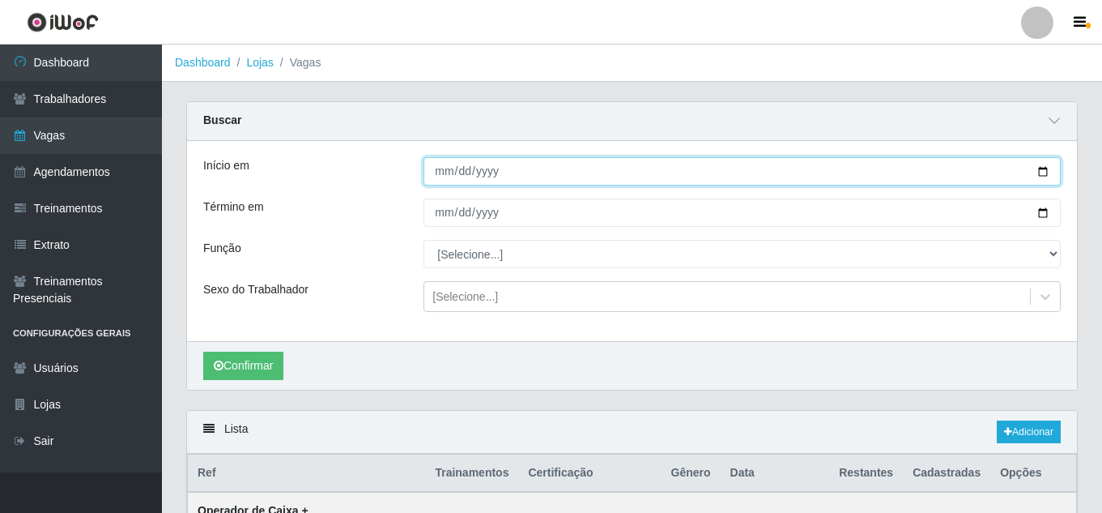
click at [1046, 171] on input "Início em" at bounding box center [741, 171] width 637 height 28
type input "[DATE]"
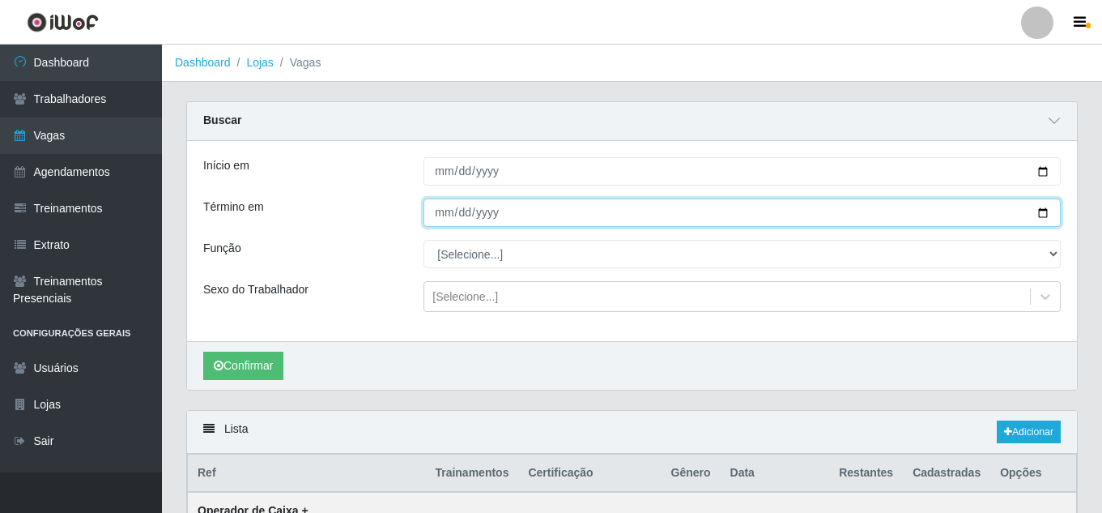
click at [1041, 218] on input "Término em" at bounding box center [741, 212] width 637 height 28
type input "[DATE]"
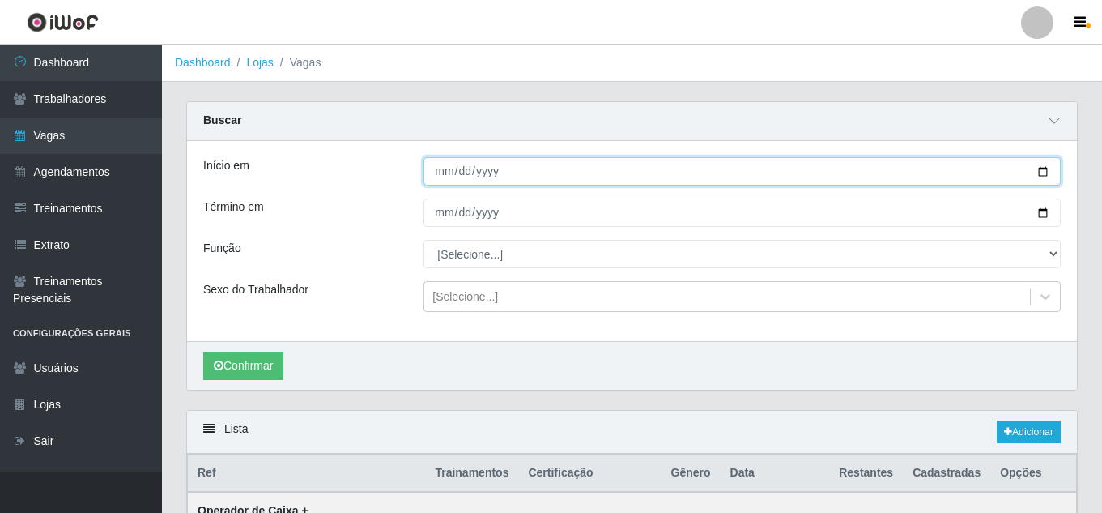
click at [445, 171] on input "[DATE]" at bounding box center [741, 171] width 637 height 28
type input "[DATE]"
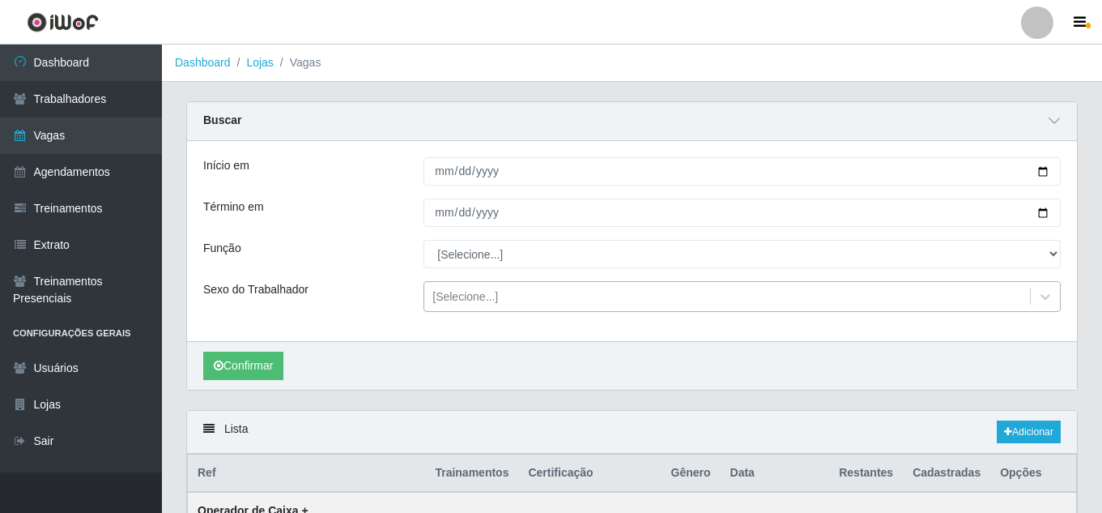
click at [513, 299] on div "[Selecione...]" at bounding box center [727, 296] width 606 height 27
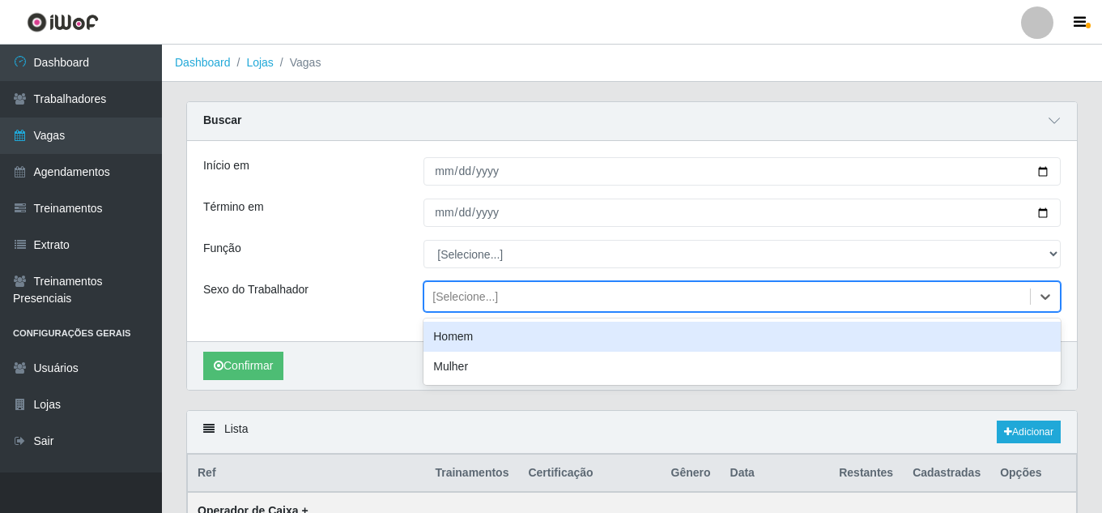
click at [506, 298] on div "[Selecione...]" at bounding box center [727, 296] width 606 height 27
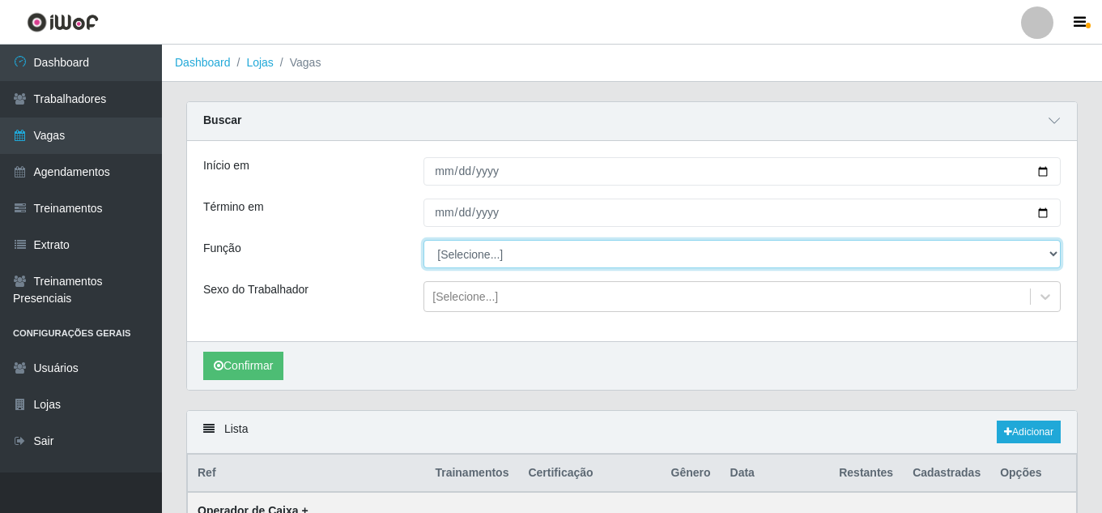
click at [501, 249] on select "[Selecione...] ASG ASG + ASG ++ Auxiliar de Estacionamento Auxiliar de Estacion…" at bounding box center [741, 254] width 637 height 28
select select "116"
click at [423, 240] on select "[Selecione...] ASG ASG + ASG ++ Auxiliar de Estacionamento Auxiliar de Estacion…" at bounding box center [741, 254] width 637 height 28
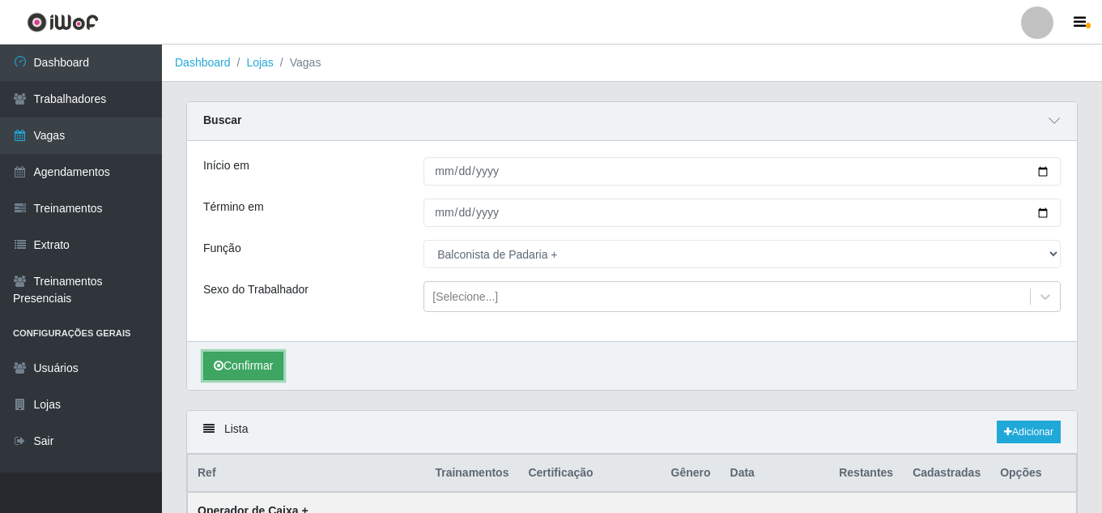
click at [253, 364] on button "Confirmar" at bounding box center [243, 365] width 80 height 28
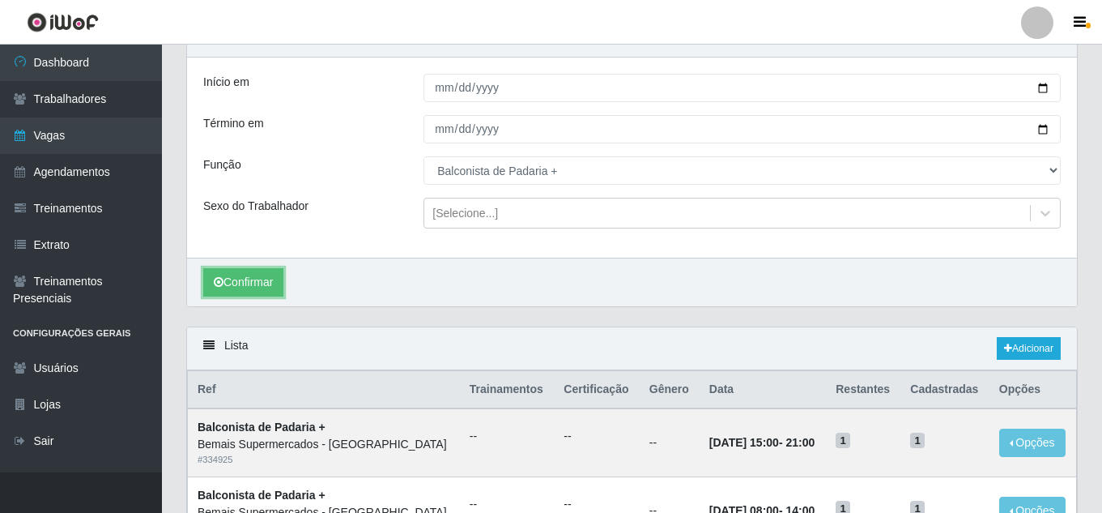
scroll to position [226, 0]
